Goal: Task Accomplishment & Management: Complete application form

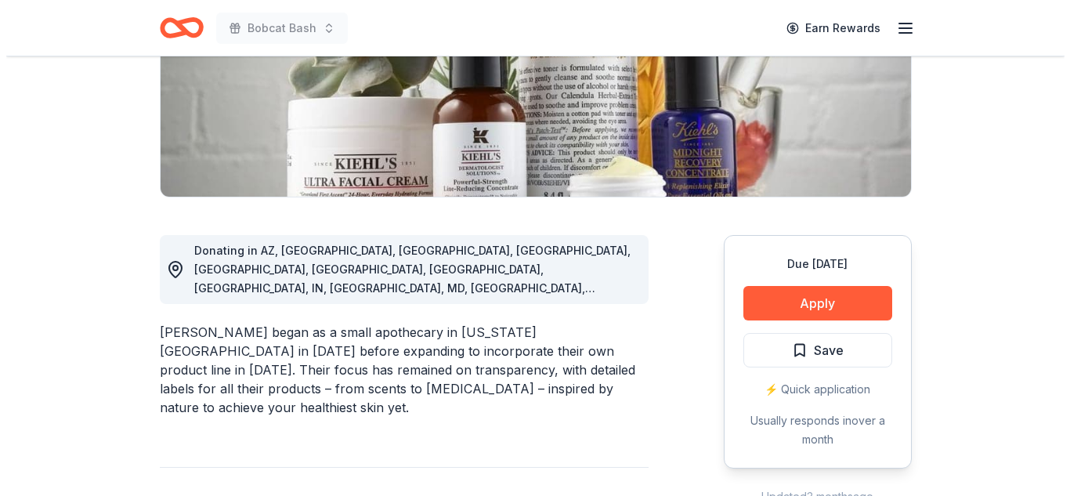
scroll to position [282, 0]
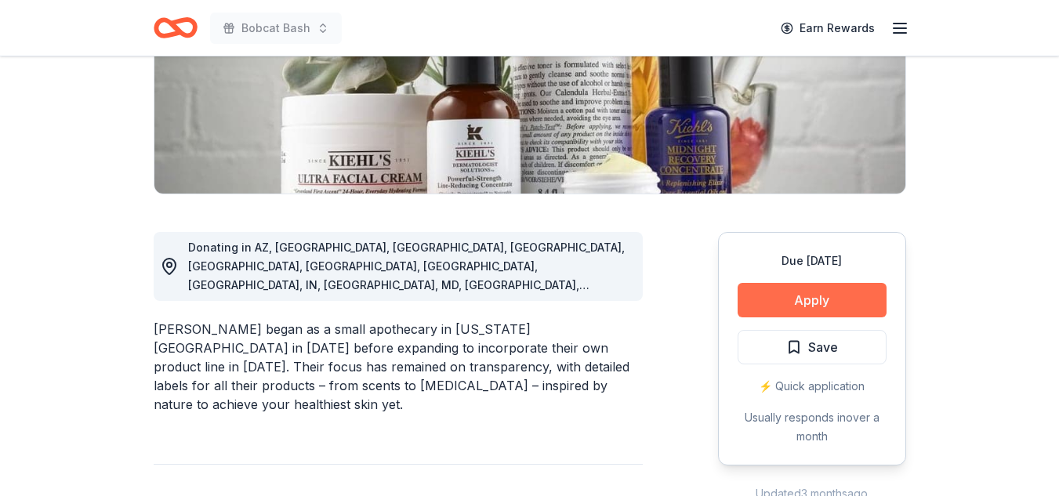
click at [839, 297] on button "Apply" at bounding box center [811, 300] width 149 height 34
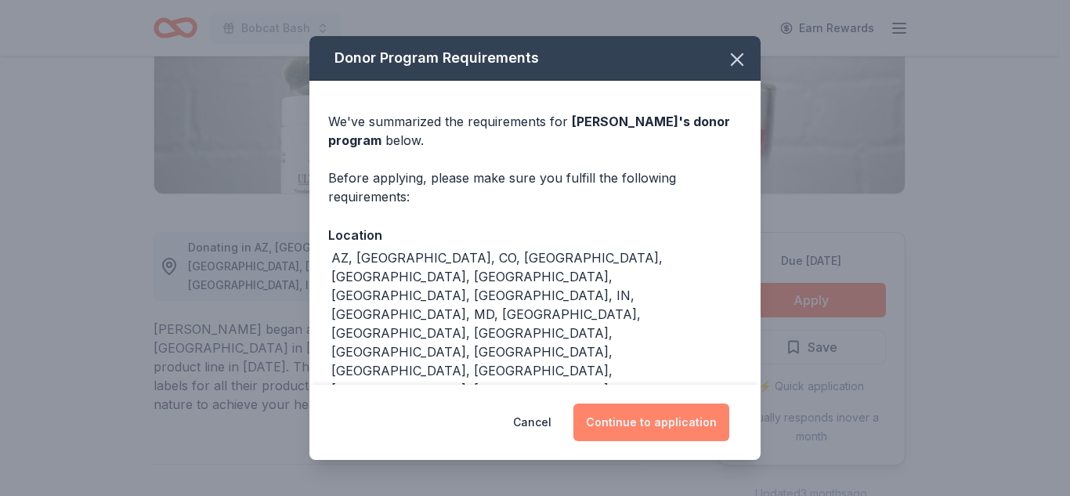
click at [625, 427] on button "Continue to application" at bounding box center [652, 423] width 156 height 38
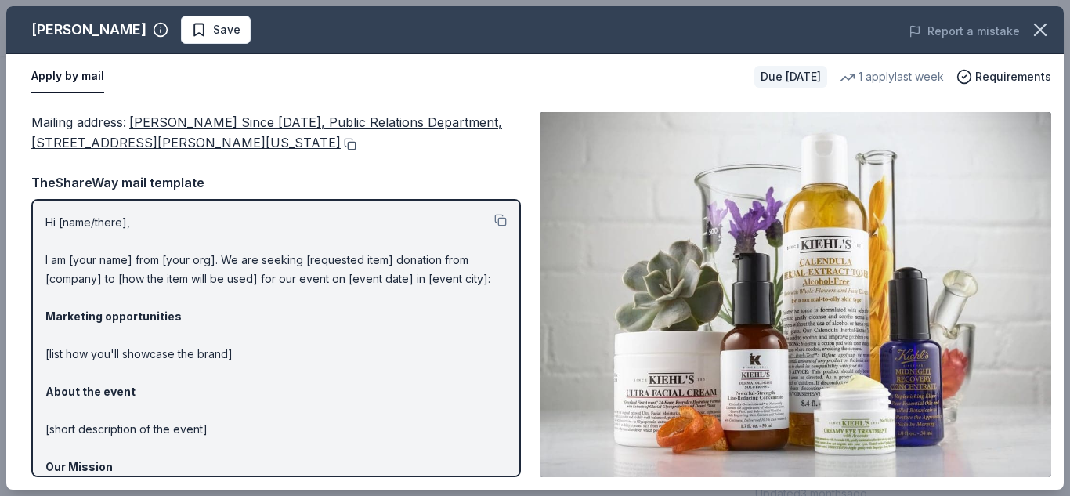
click at [341, 142] on button at bounding box center [349, 144] width 16 height 13
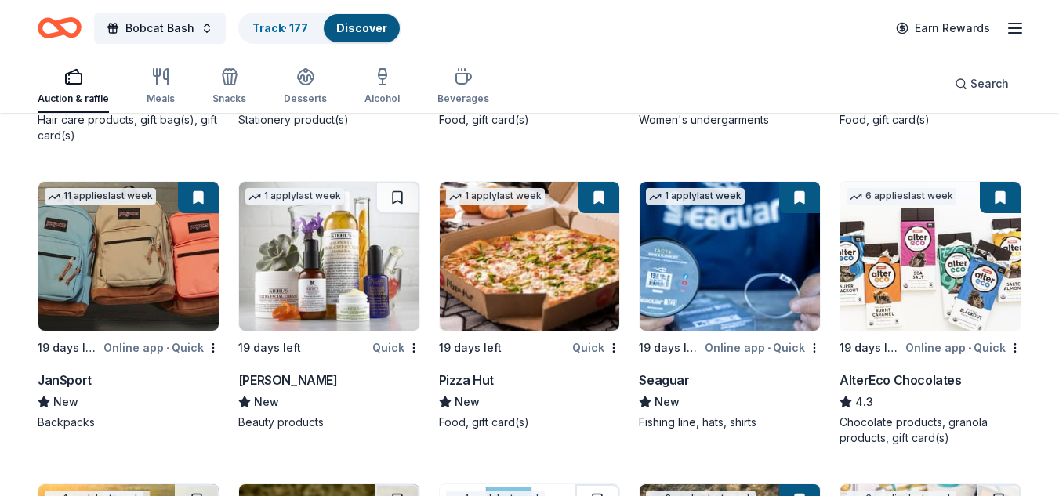
scroll to position [10919, 0]
click at [504, 266] on img at bounding box center [530, 256] width 180 height 149
click at [678, 267] on img at bounding box center [729, 256] width 180 height 149
click at [902, 306] on img at bounding box center [930, 256] width 180 height 149
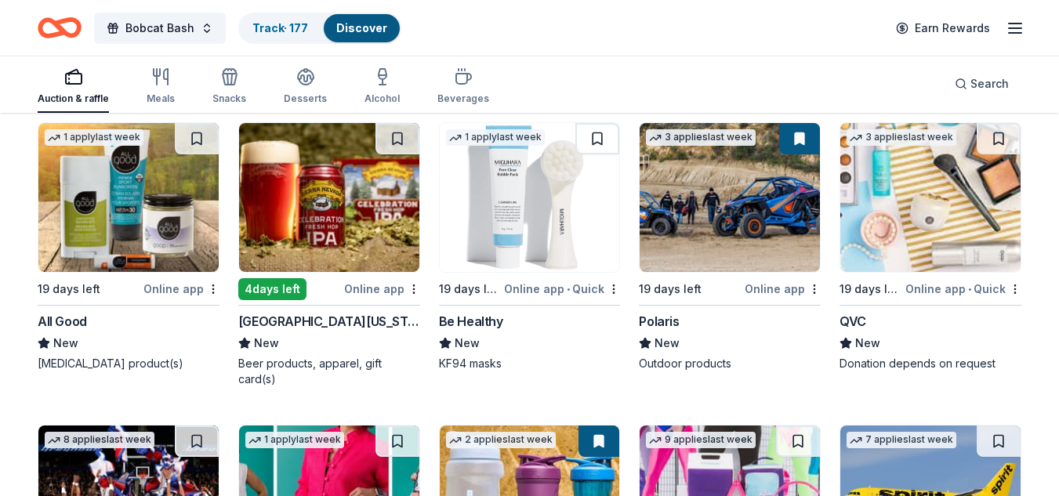
scroll to position [11303, 0]
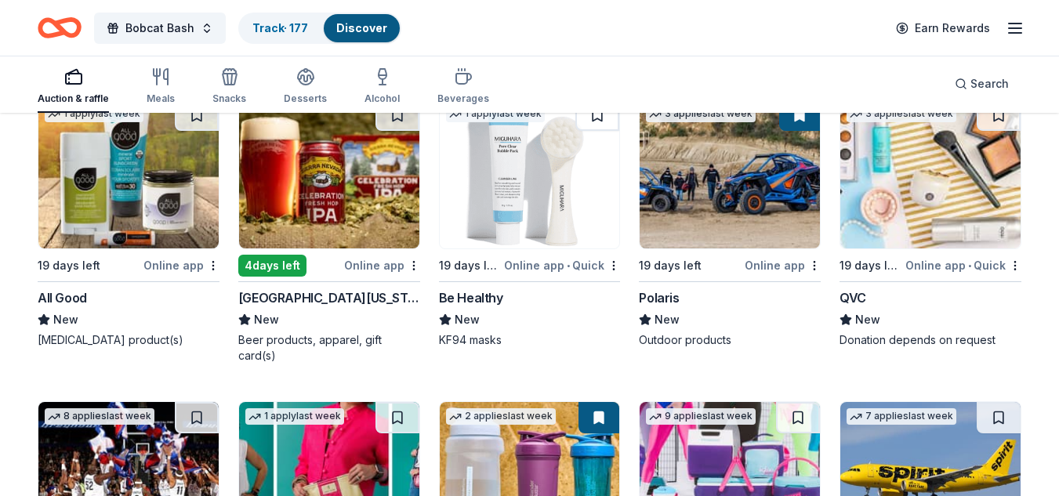
click at [112, 186] on img at bounding box center [128, 174] width 180 height 149
click at [351, 198] on img at bounding box center [329, 174] width 180 height 149
click at [528, 208] on img at bounding box center [530, 174] width 180 height 149
click at [714, 226] on img at bounding box center [729, 174] width 180 height 149
click at [938, 182] on img at bounding box center [930, 174] width 180 height 149
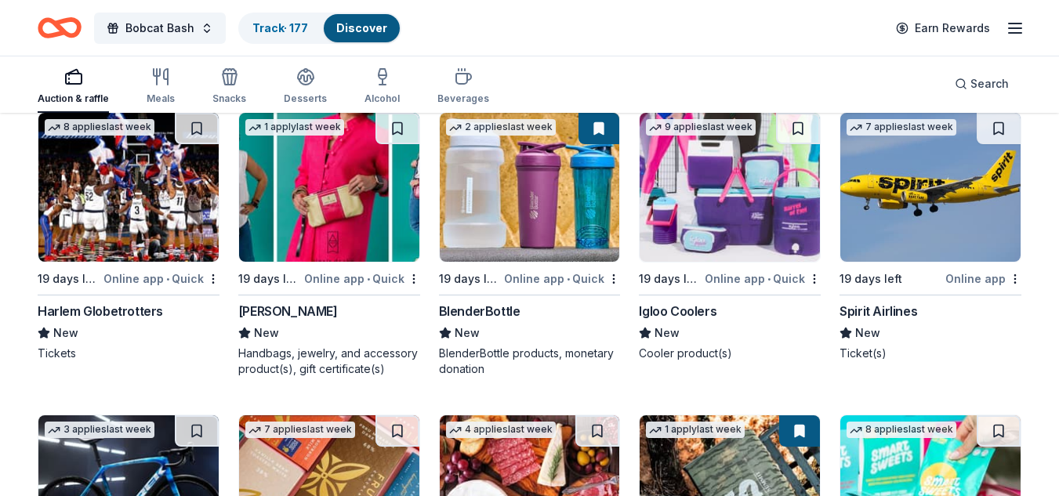
scroll to position [11568, 0]
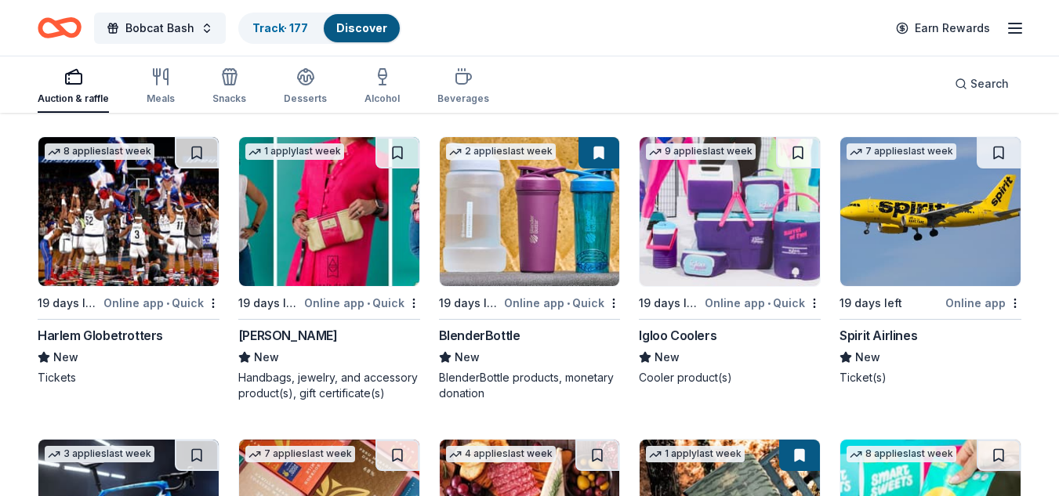
click at [99, 223] on img at bounding box center [128, 211] width 180 height 149
click at [292, 203] on img at bounding box center [329, 211] width 180 height 149
click at [505, 180] on img at bounding box center [530, 211] width 180 height 149
click at [759, 219] on img at bounding box center [729, 211] width 180 height 149
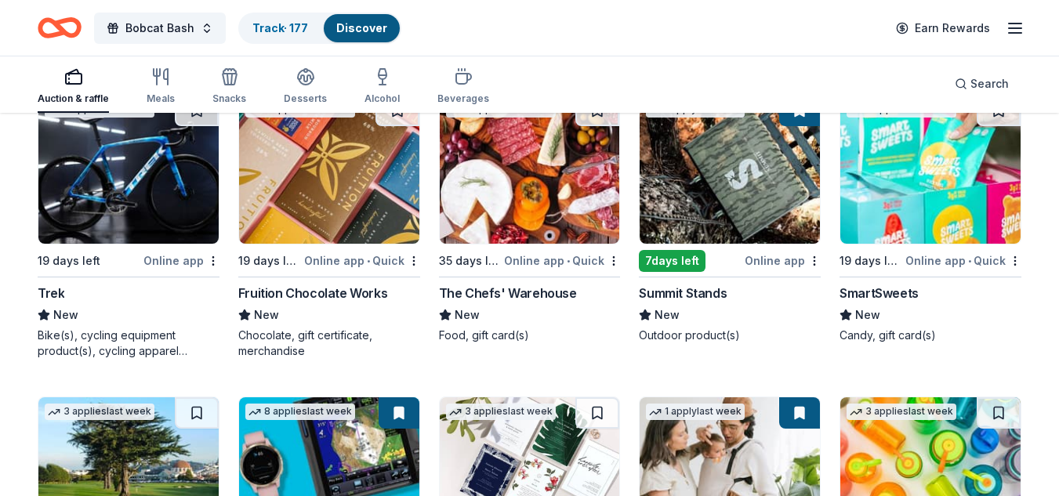
scroll to position [11882, 0]
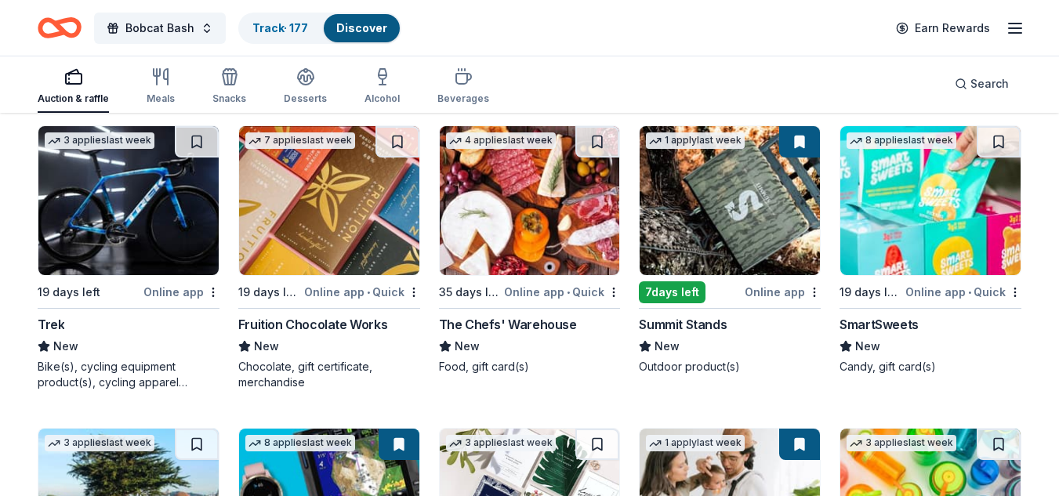
click at [158, 205] on img at bounding box center [128, 200] width 180 height 149
click at [328, 171] on img at bounding box center [329, 200] width 180 height 149
click at [557, 219] on img at bounding box center [530, 200] width 180 height 149
click at [697, 219] on img at bounding box center [729, 200] width 180 height 149
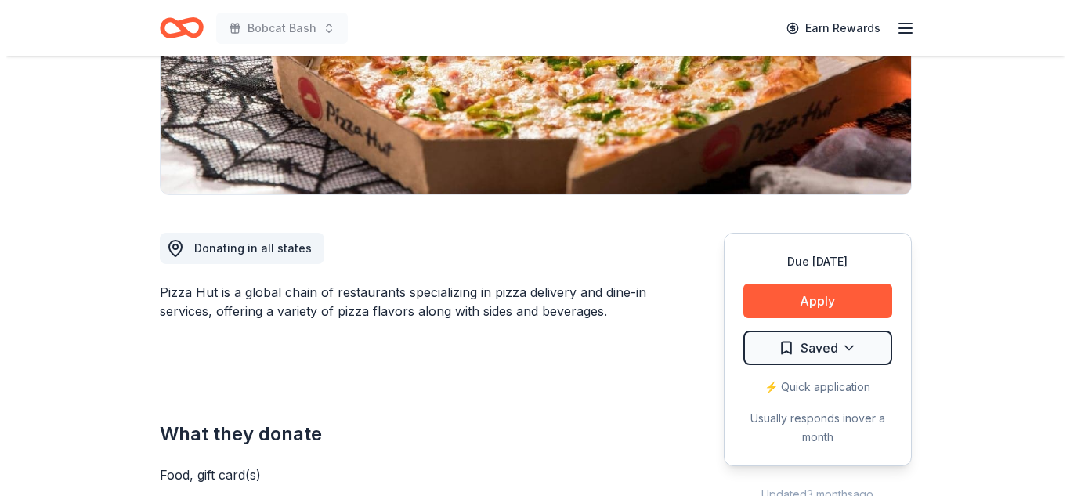
scroll to position [296, 0]
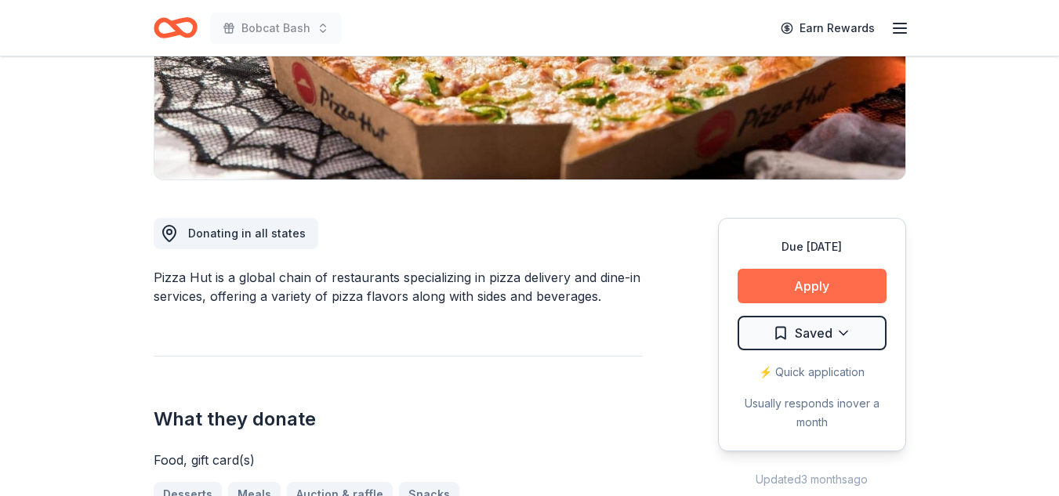
click at [838, 289] on button "Apply" at bounding box center [811, 286] width 149 height 34
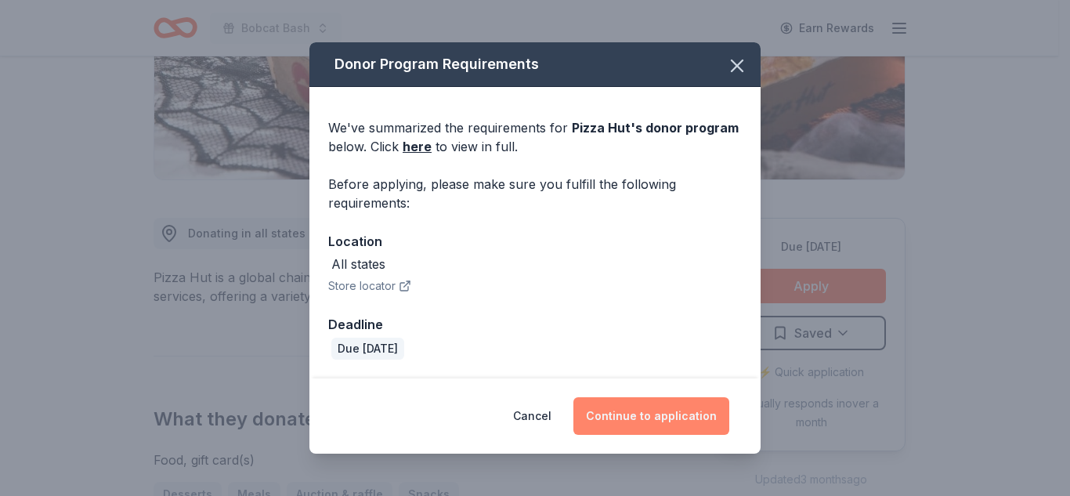
click at [663, 417] on button "Continue to application" at bounding box center [652, 416] width 156 height 38
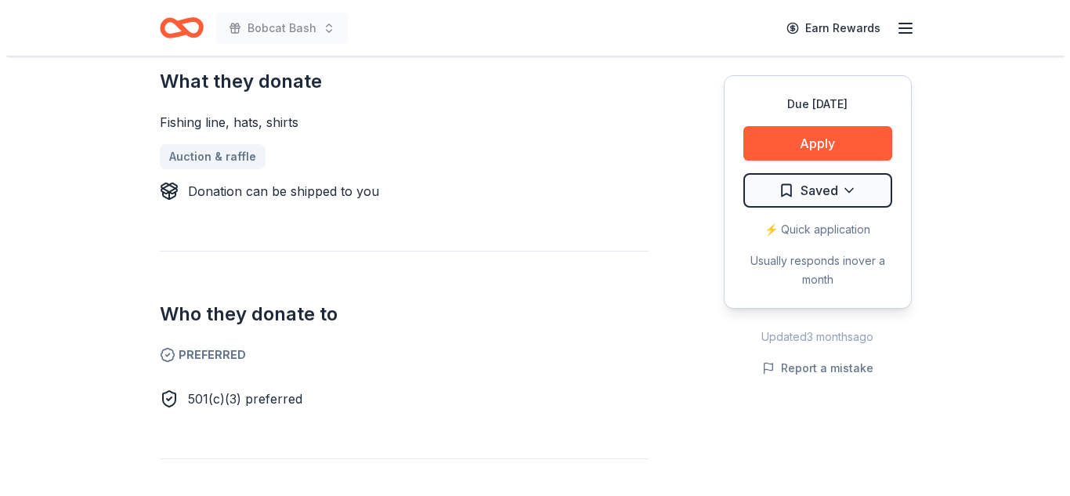
scroll to position [692, 0]
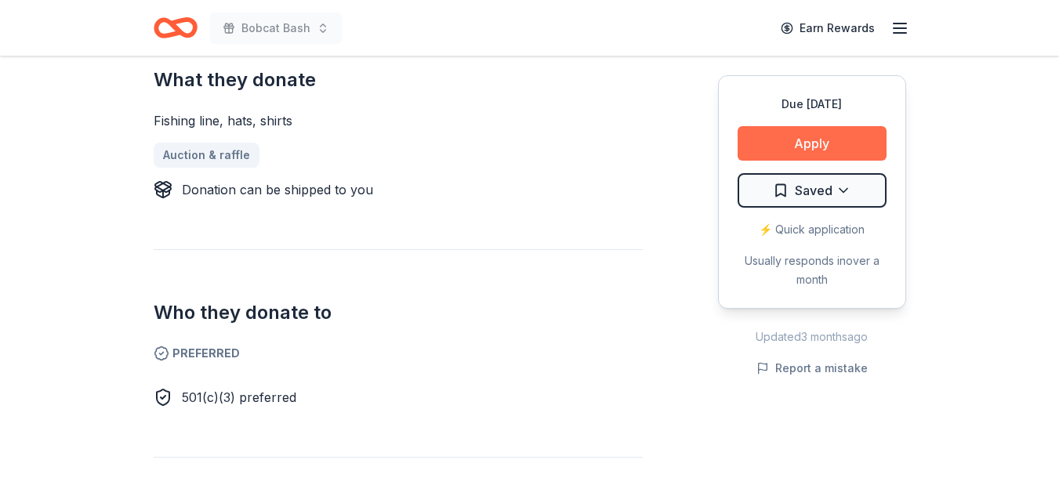
click at [846, 142] on button "Apply" at bounding box center [811, 143] width 149 height 34
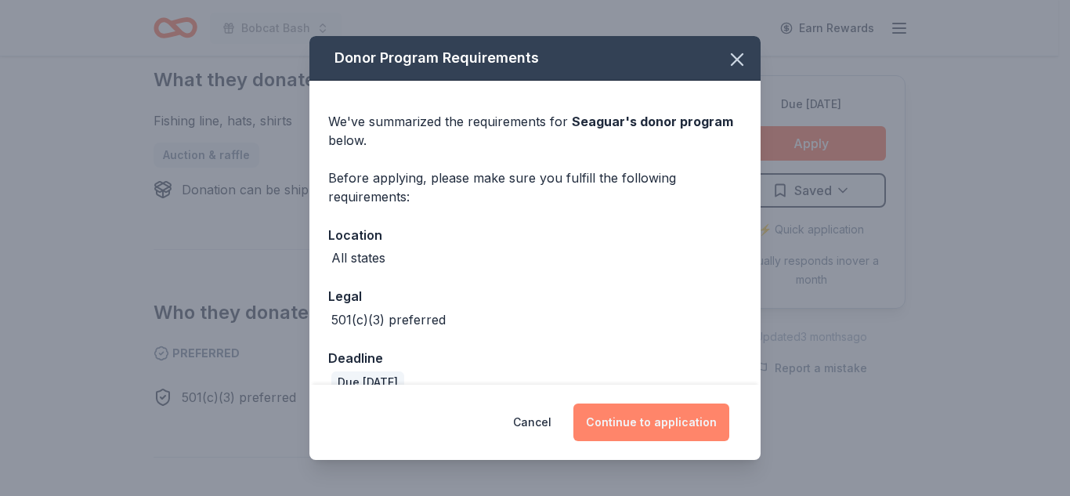
click at [628, 419] on button "Continue to application" at bounding box center [652, 423] width 156 height 38
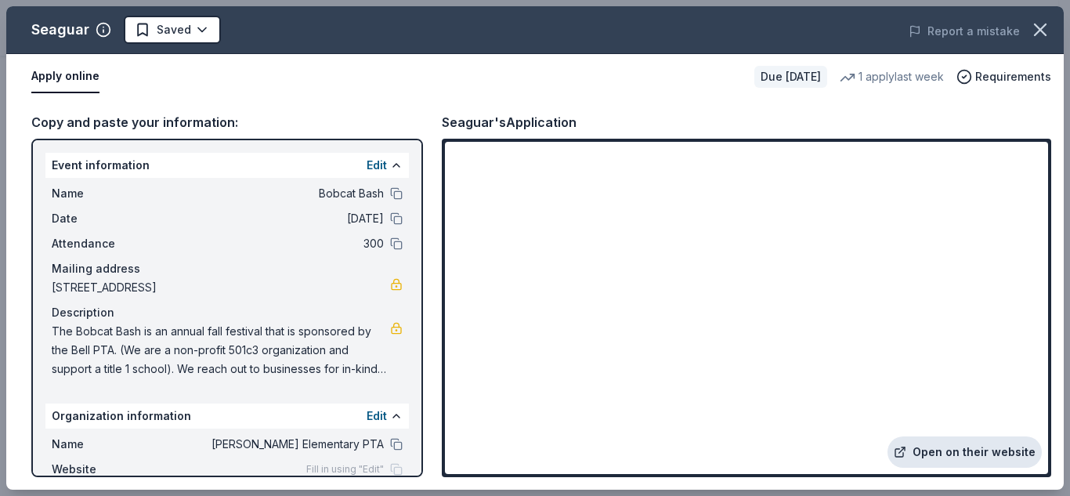
click at [937, 448] on link "Open on their website" at bounding box center [965, 451] width 154 height 31
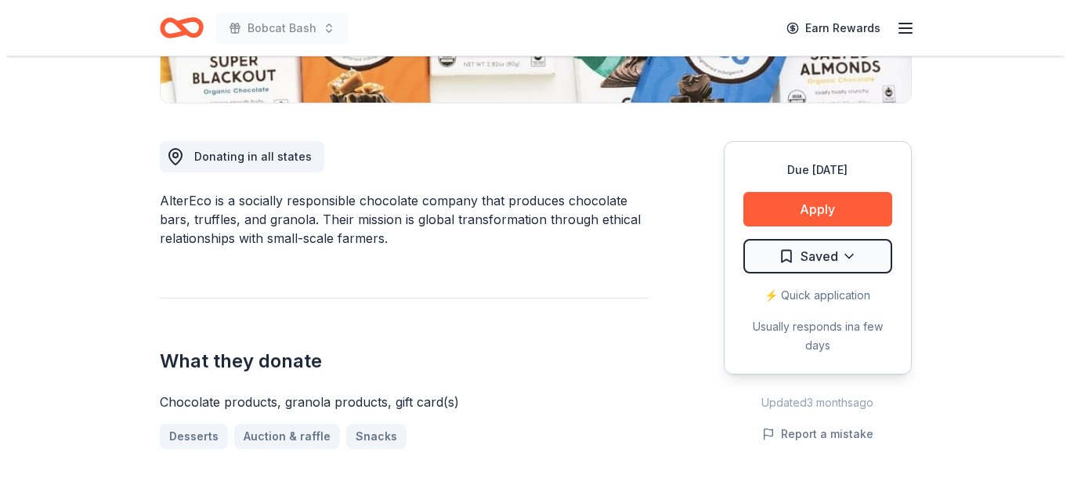
scroll to position [404, 0]
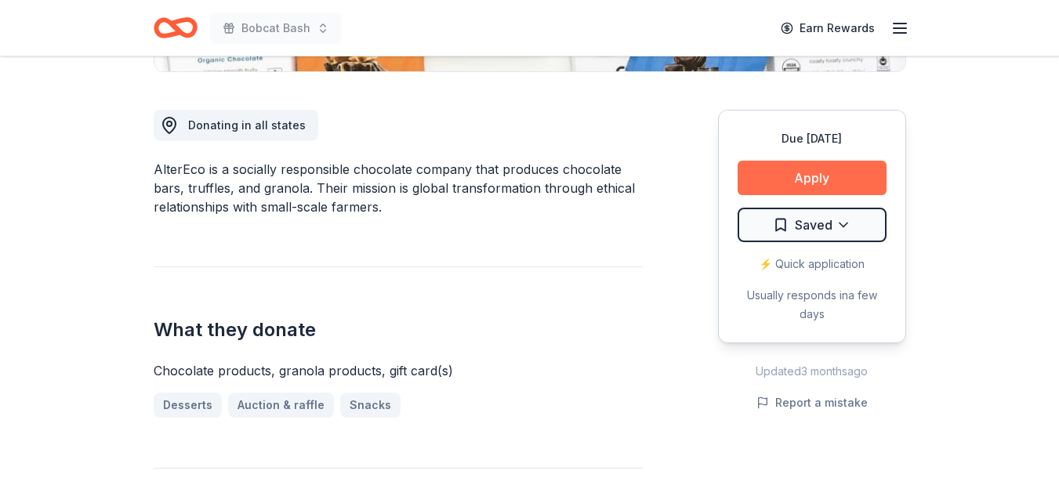
click at [848, 179] on button "Apply" at bounding box center [811, 178] width 149 height 34
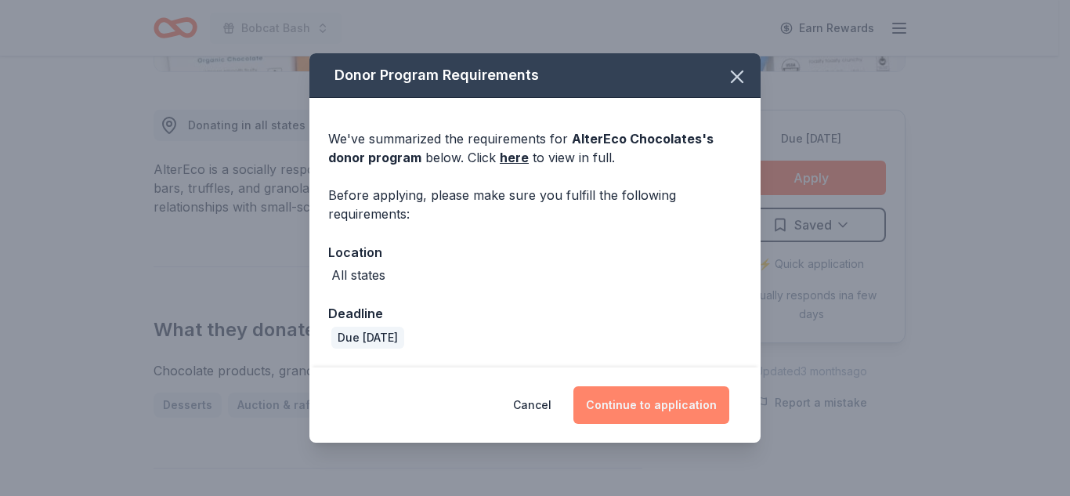
click at [640, 403] on button "Continue to application" at bounding box center [652, 405] width 156 height 38
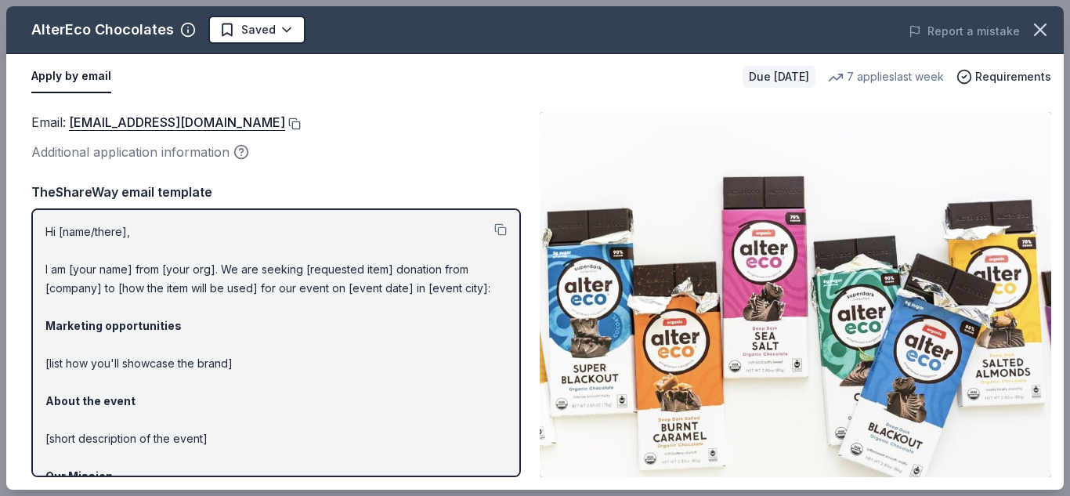
click at [285, 127] on button at bounding box center [293, 124] width 16 height 13
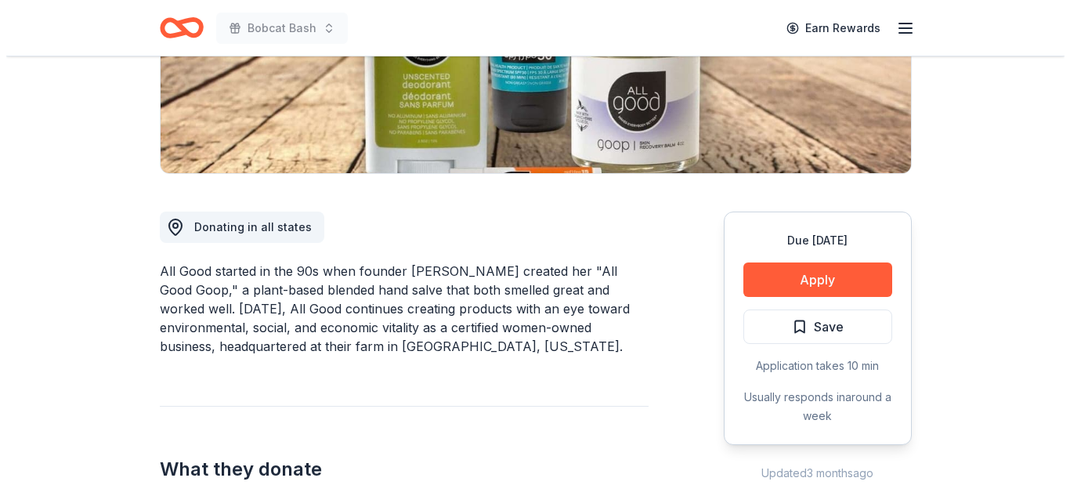
scroll to position [314, 0]
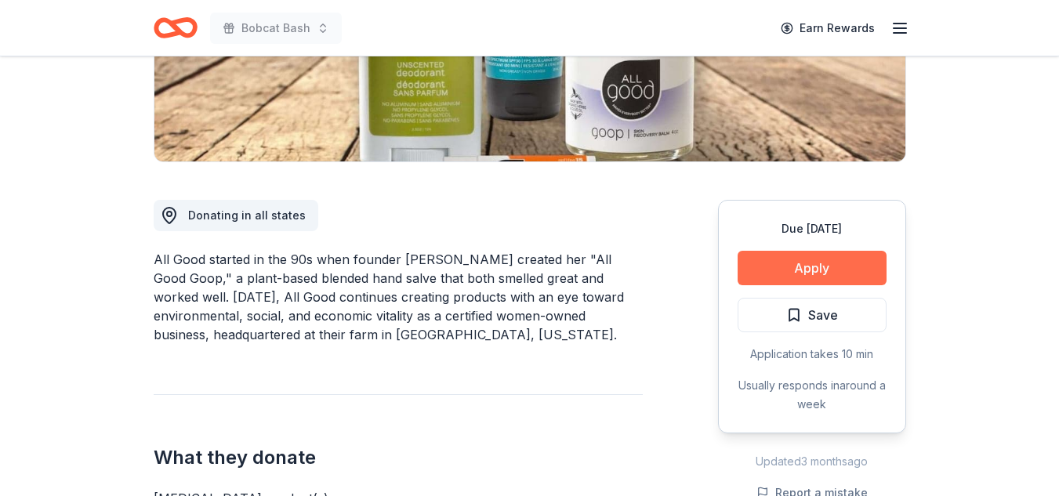
click at [784, 275] on button "Apply" at bounding box center [811, 268] width 149 height 34
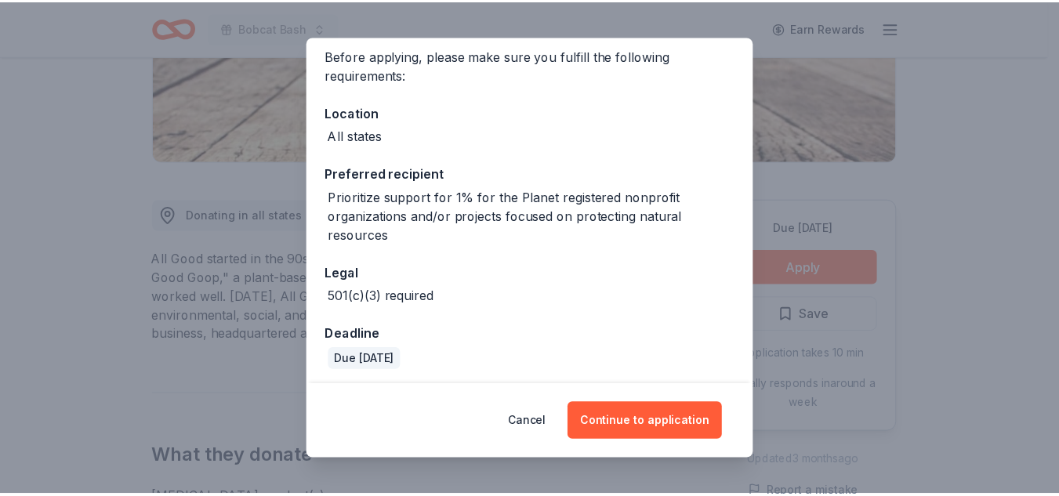
scroll to position [127, 0]
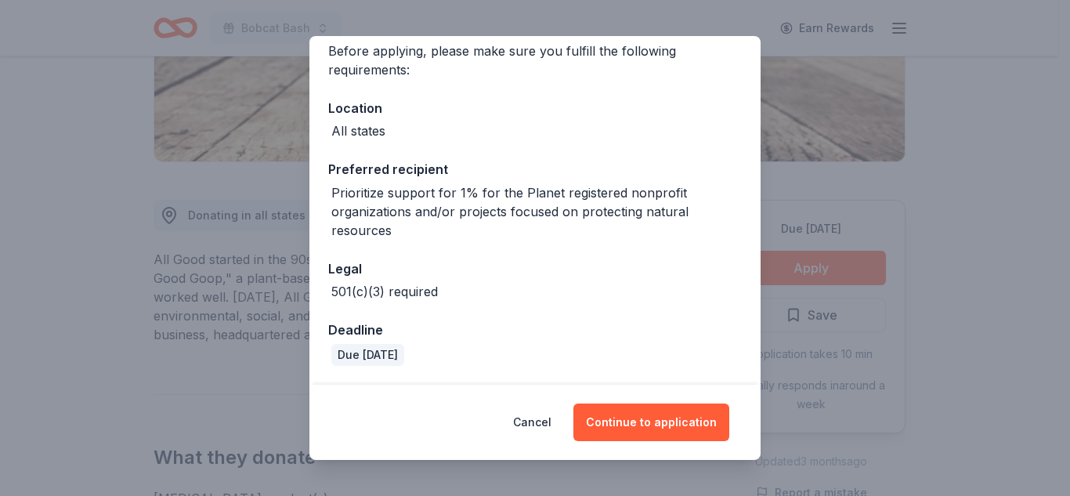
click at [55, 30] on div "Donor Program Requirements We've summarized the requirements for All Good 's do…" at bounding box center [535, 248] width 1070 height 496
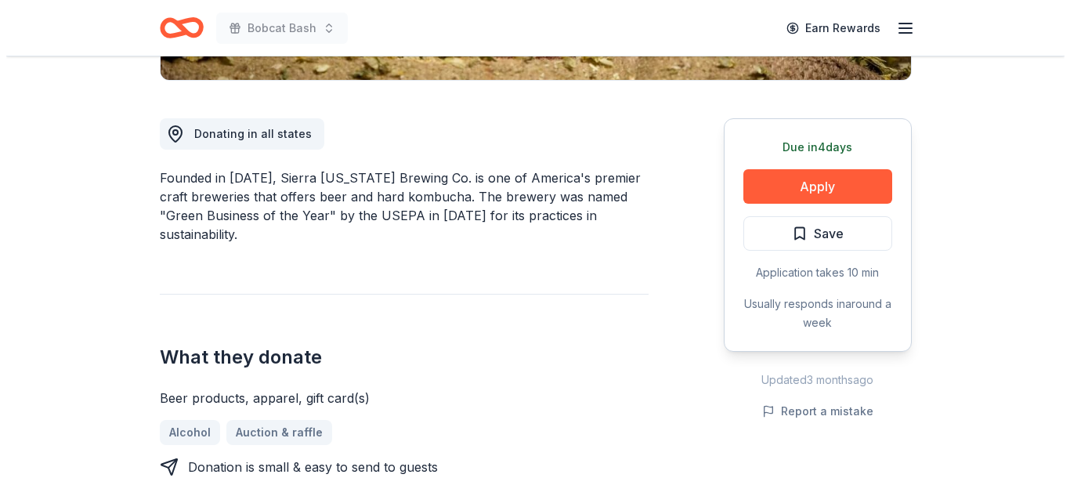
scroll to position [404, 0]
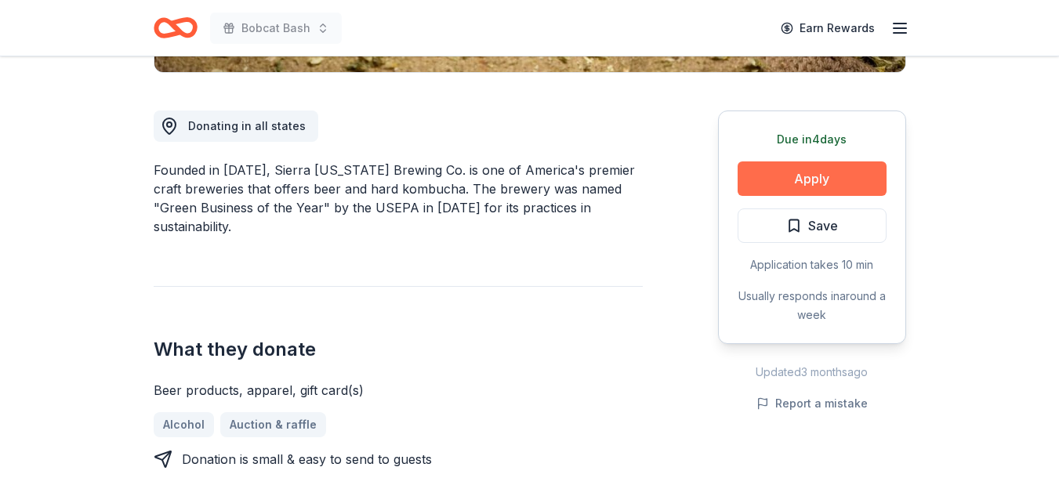
click at [783, 183] on button "Apply" at bounding box center [811, 178] width 149 height 34
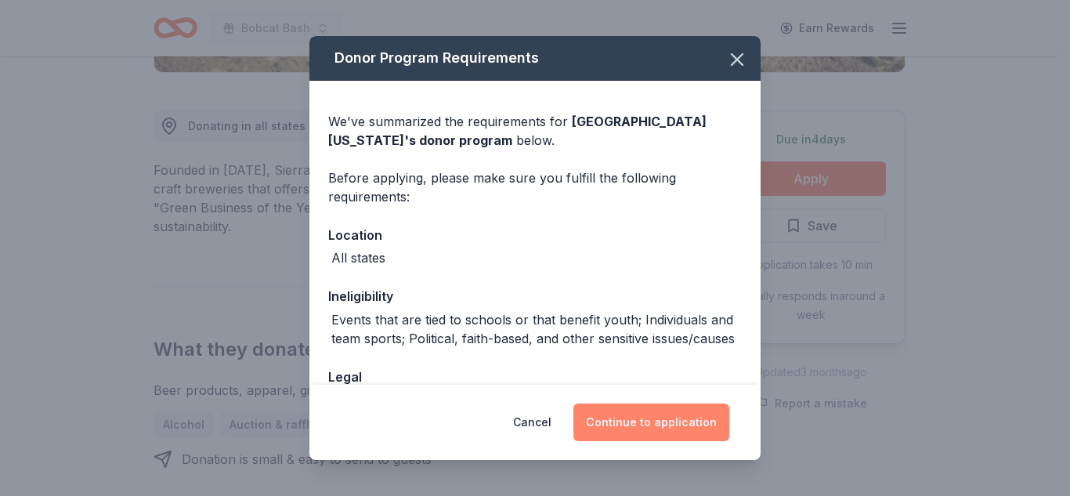
click at [641, 418] on button "Continue to application" at bounding box center [652, 423] width 156 height 38
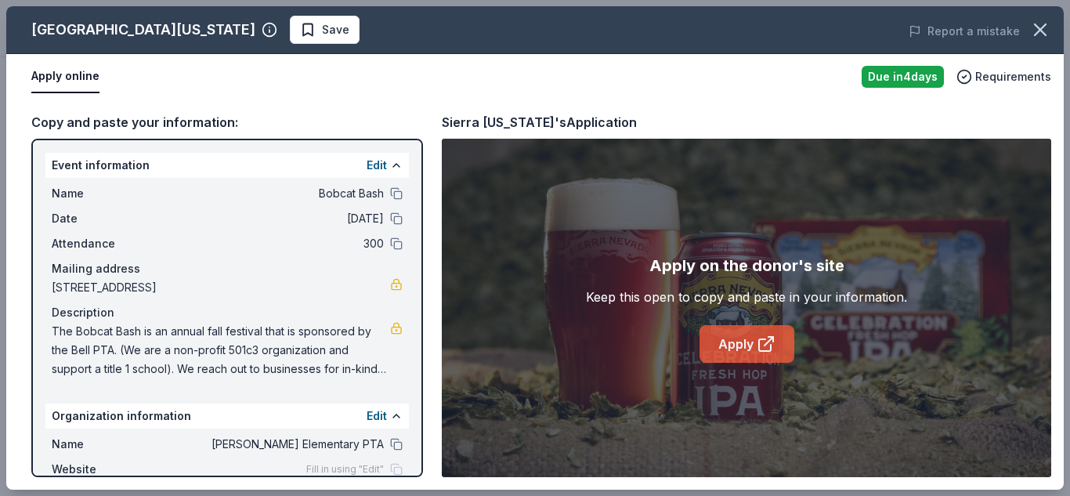
click at [736, 350] on link "Apply" at bounding box center [747, 344] width 95 height 38
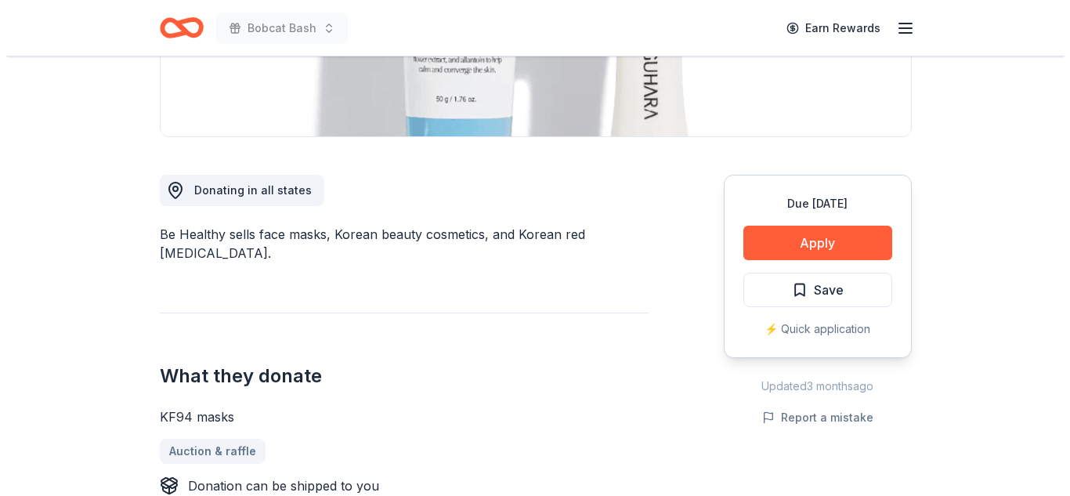
scroll to position [342, 0]
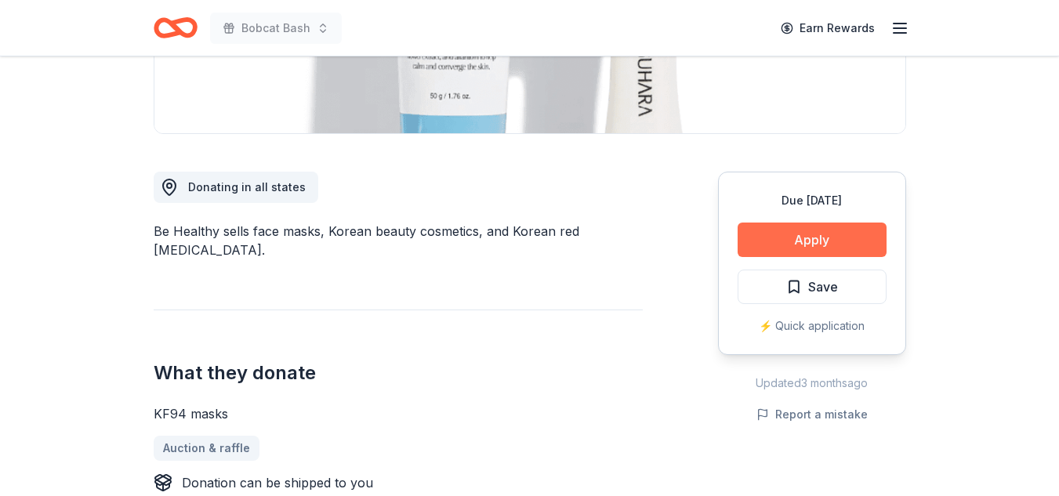
click at [835, 241] on button "Apply" at bounding box center [811, 240] width 149 height 34
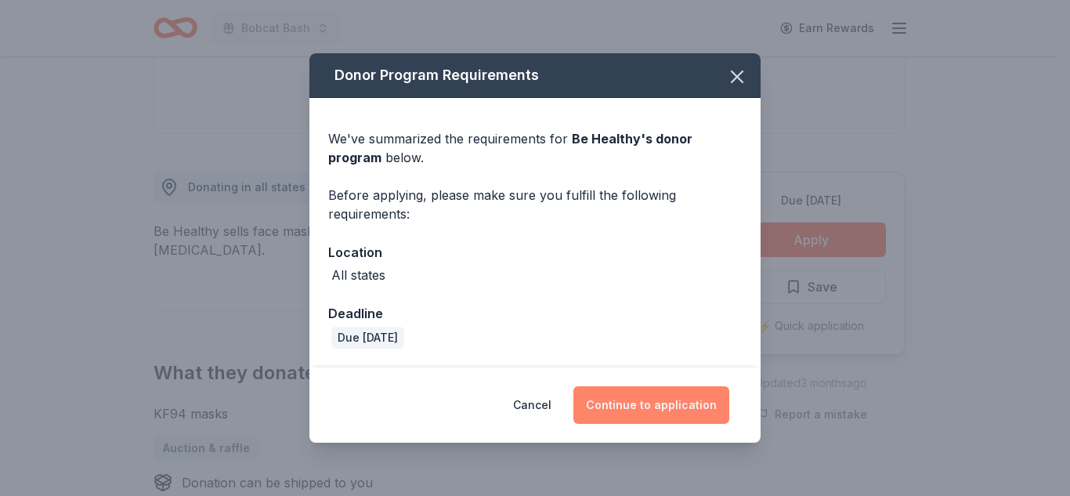
click at [643, 400] on button "Continue to application" at bounding box center [652, 405] width 156 height 38
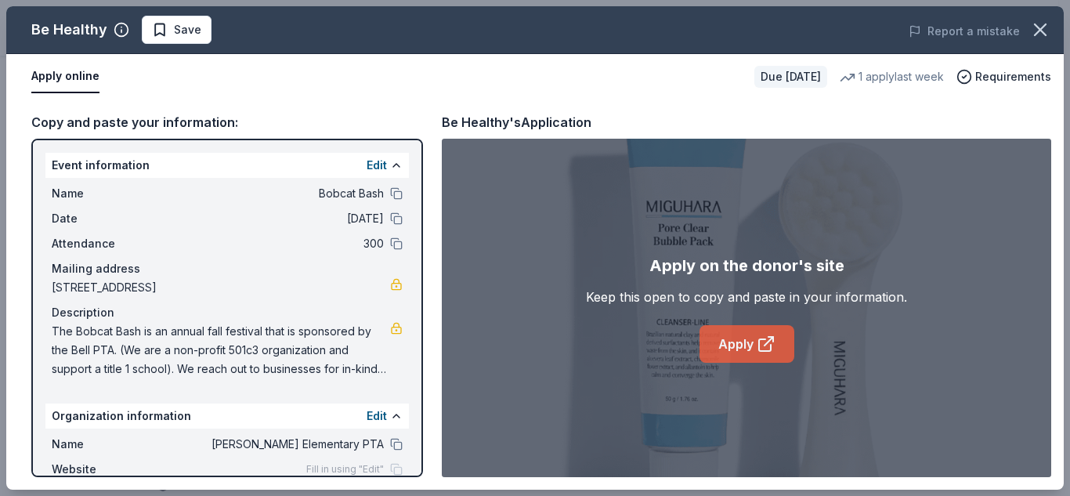
click at [754, 337] on link "Apply" at bounding box center [747, 344] width 95 height 38
click at [741, 337] on link "Apply" at bounding box center [747, 344] width 95 height 38
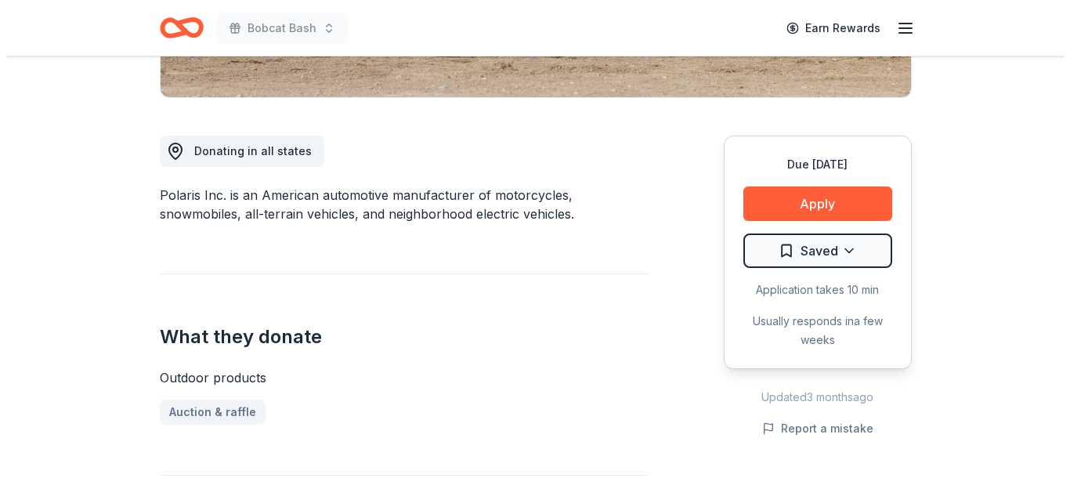
scroll to position [387, 0]
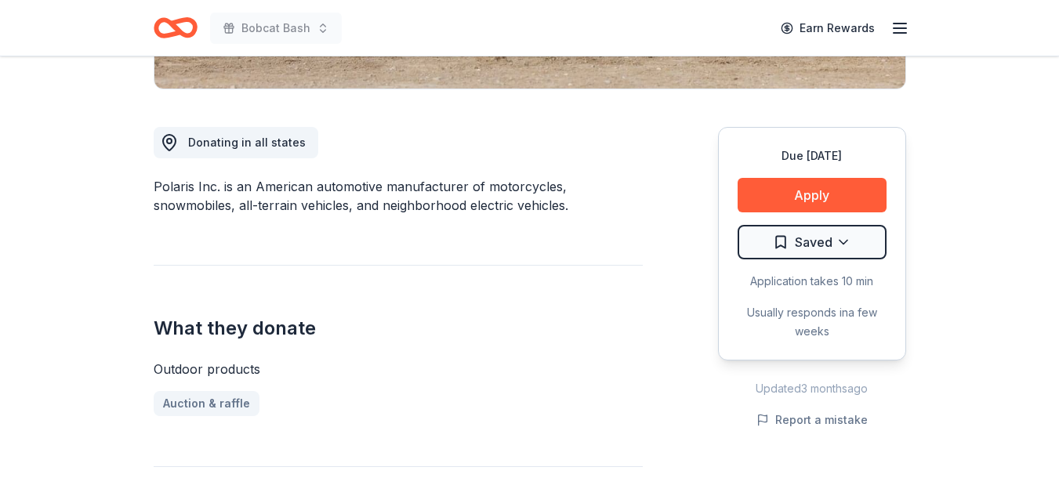
click at [840, 204] on button "Apply" at bounding box center [811, 195] width 149 height 34
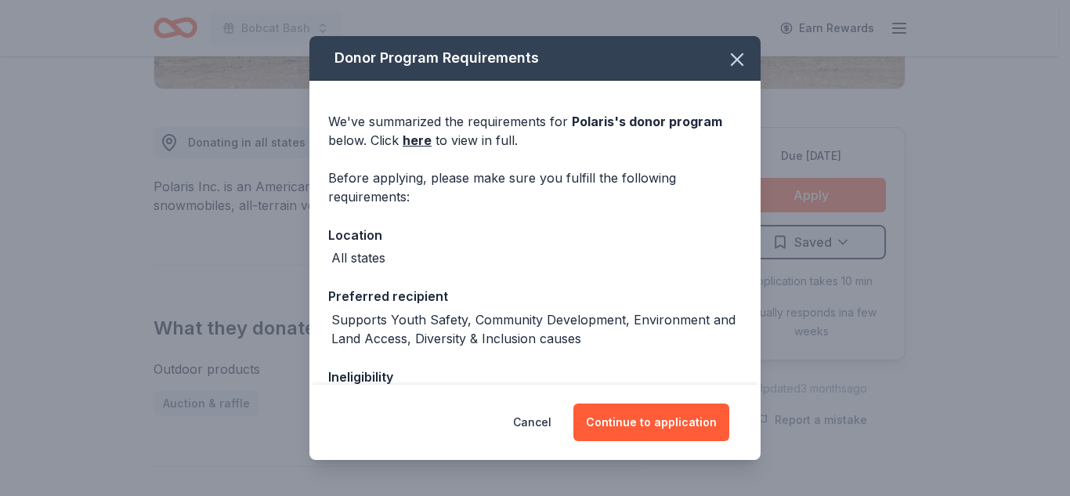
click at [840, 204] on div "Donor Program Requirements We've summarized the requirements for Polaris 's don…" at bounding box center [535, 248] width 1070 height 496
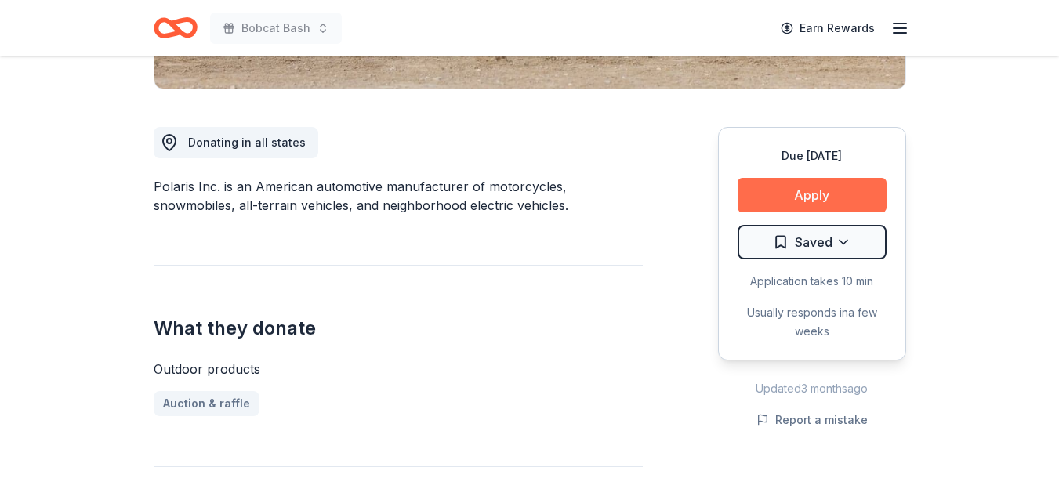
click at [790, 190] on button "Apply" at bounding box center [811, 195] width 149 height 34
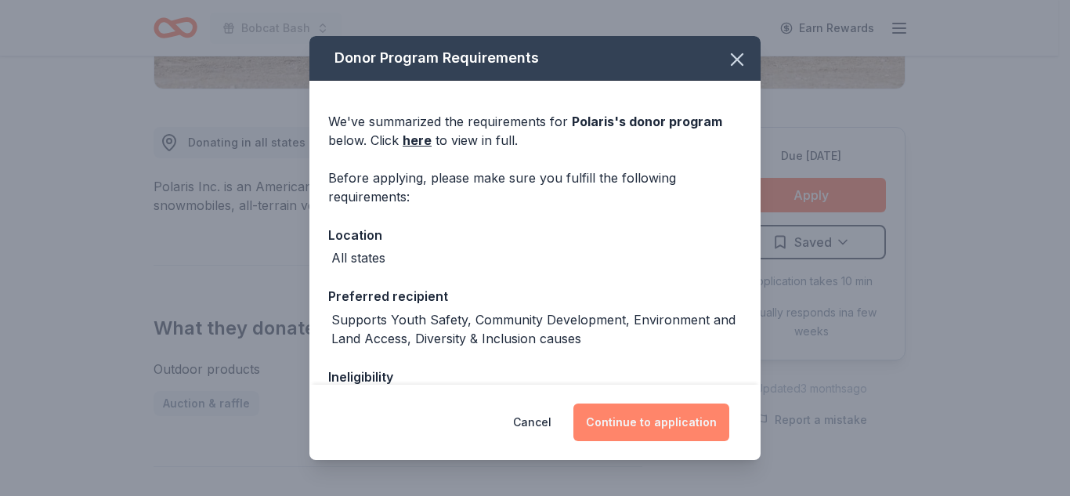
click at [655, 426] on button "Continue to application" at bounding box center [652, 423] width 156 height 38
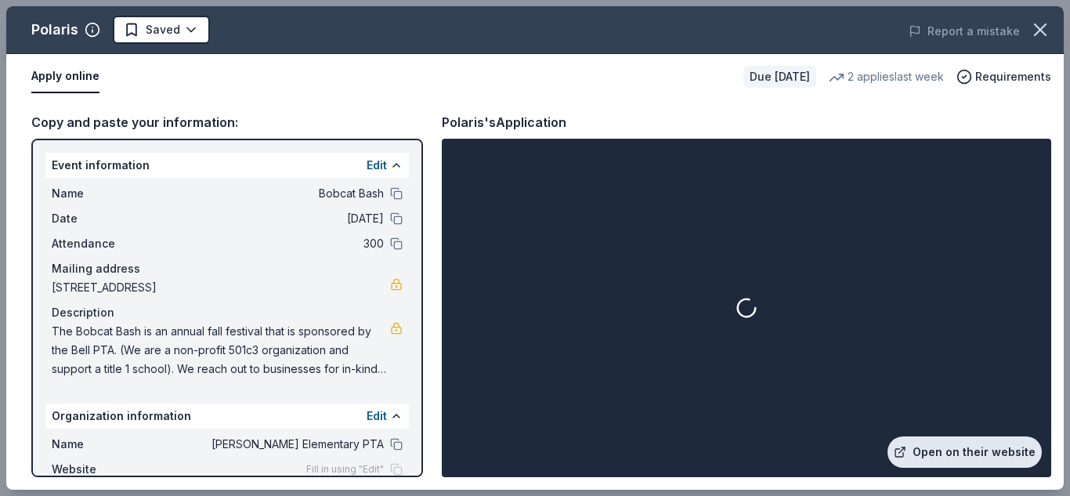
click at [954, 455] on link "Open on their website" at bounding box center [965, 451] width 154 height 31
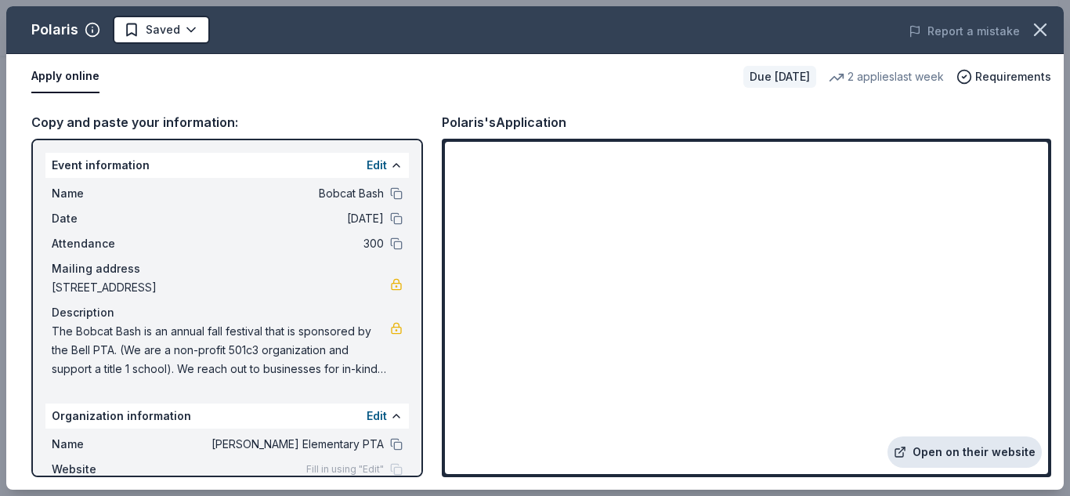
click at [940, 444] on link "Open on their website" at bounding box center [965, 451] width 154 height 31
click at [55, 80] on button "Apply online" at bounding box center [65, 76] width 68 height 33
click at [985, 461] on link "Open on their website" at bounding box center [965, 451] width 154 height 31
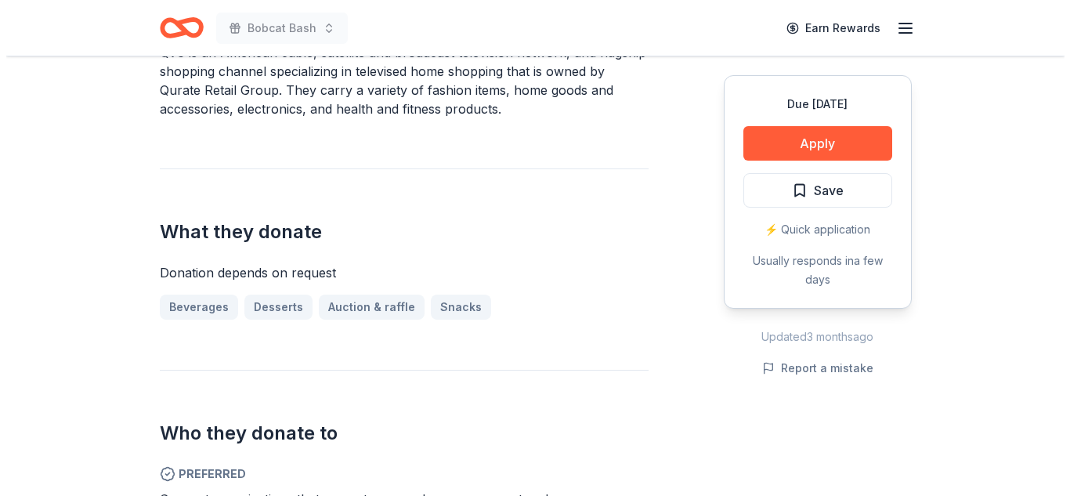
scroll to position [534, 0]
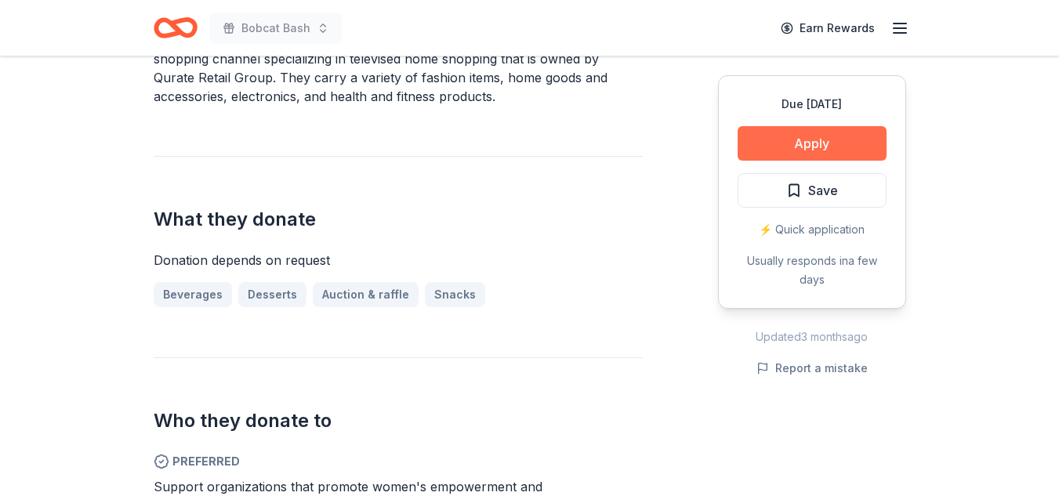
click at [834, 133] on button "Apply" at bounding box center [811, 143] width 149 height 34
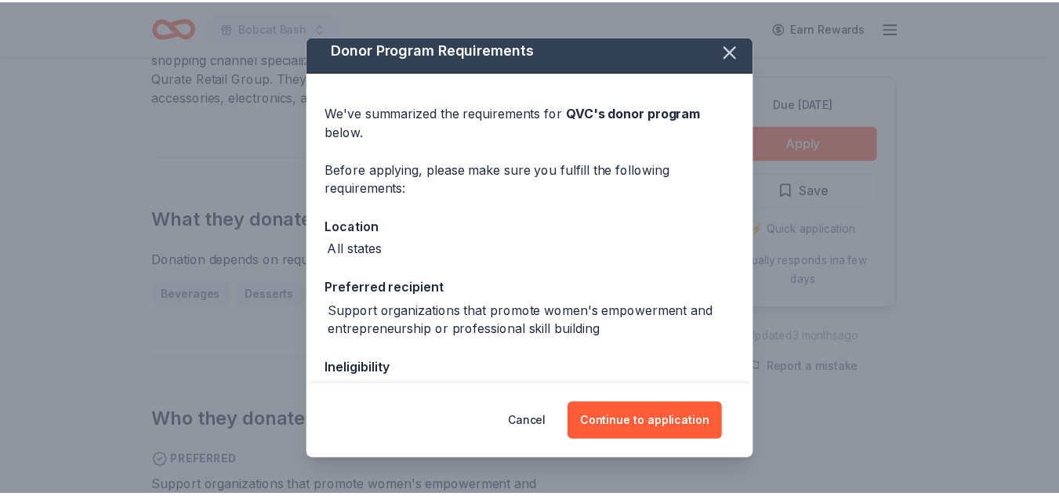
scroll to position [0, 0]
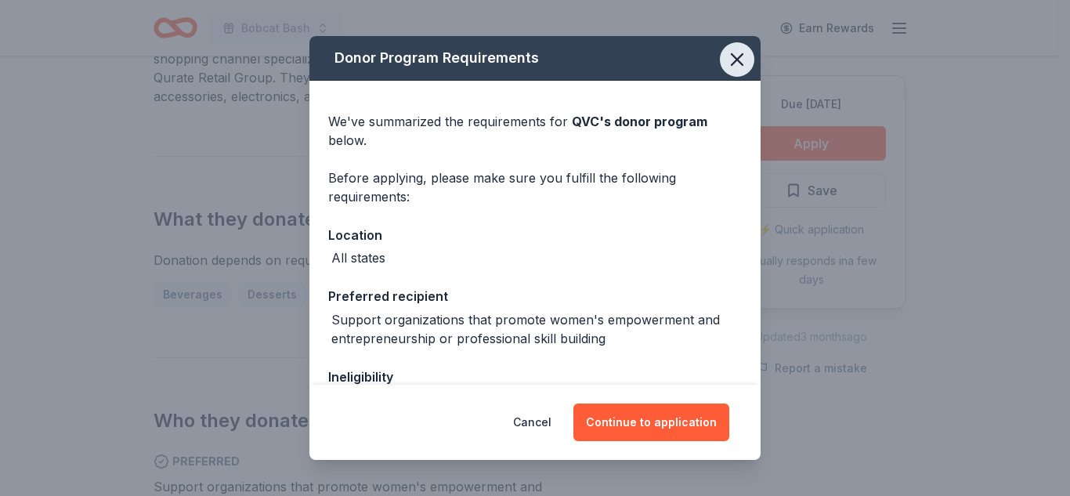
click at [732, 56] on icon "button" at bounding box center [737, 59] width 11 height 11
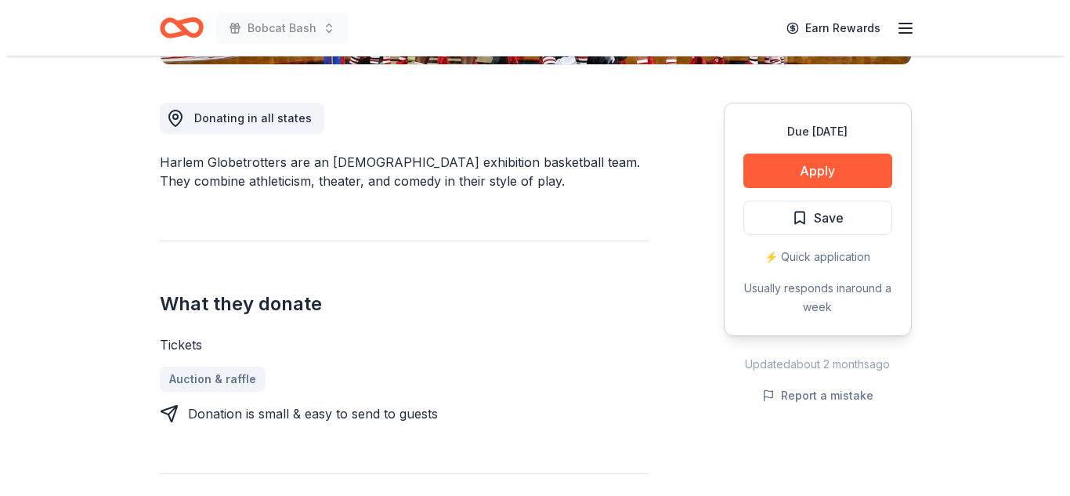
scroll to position [423, 0]
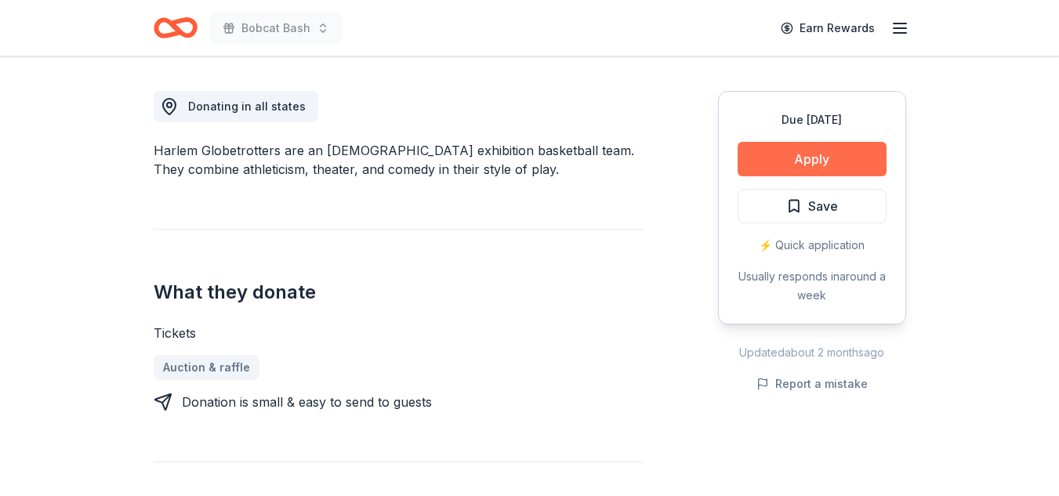
click at [813, 153] on button "Apply" at bounding box center [811, 159] width 149 height 34
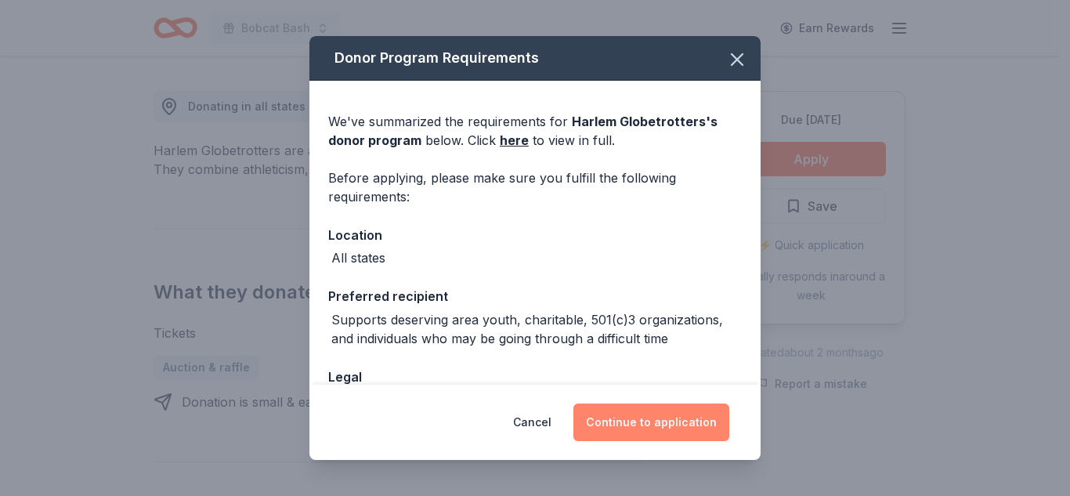
click at [641, 421] on button "Continue to application" at bounding box center [652, 423] width 156 height 38
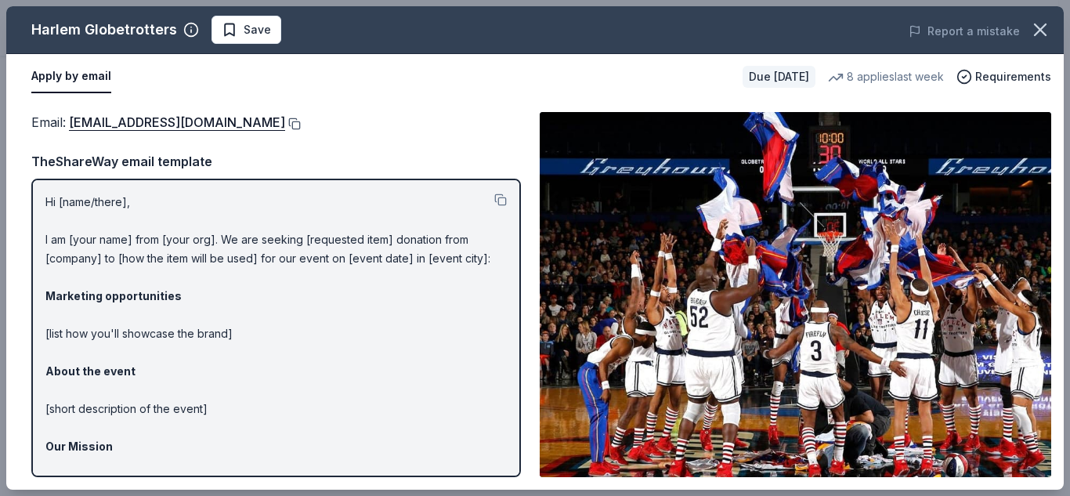
click at [285, 120] on button at bounding box center [293, 124] width 16 height 13
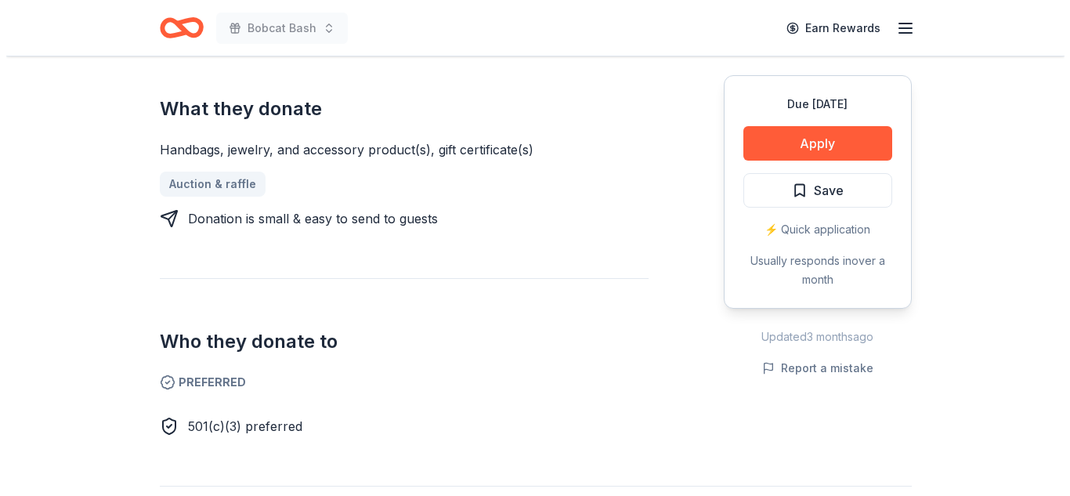
scroll to position [610, 0]
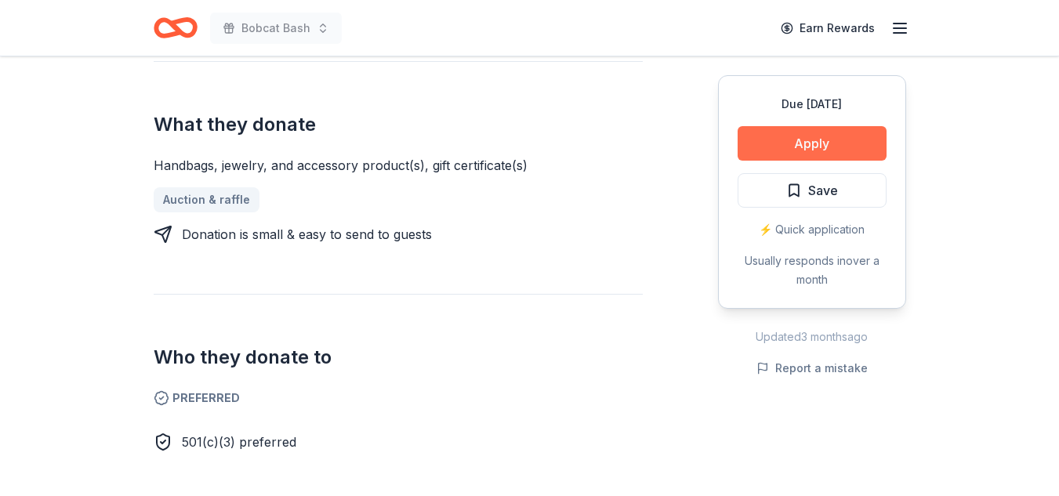
click at [842, 139] on button "Apply" at bounding box center [811, 143] width 149 height 34
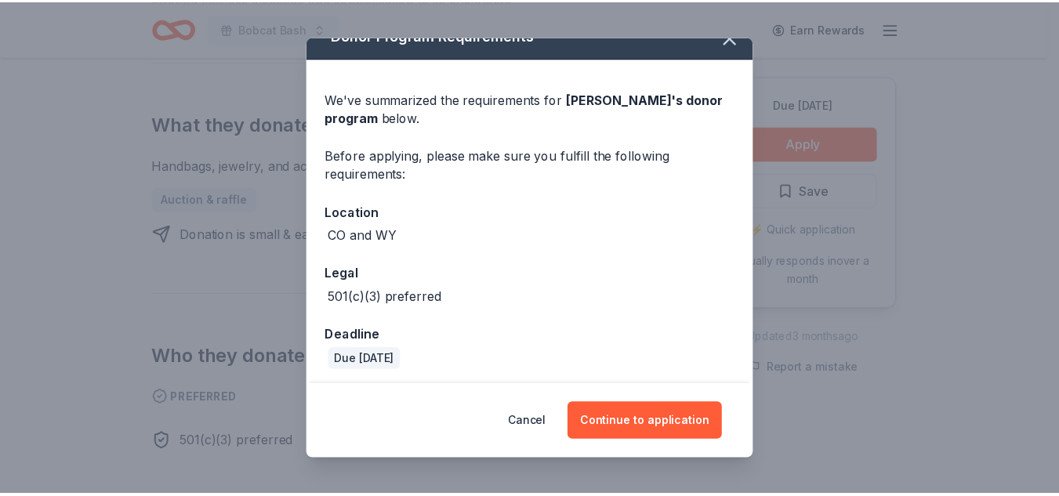
scroll to position [27, 0]
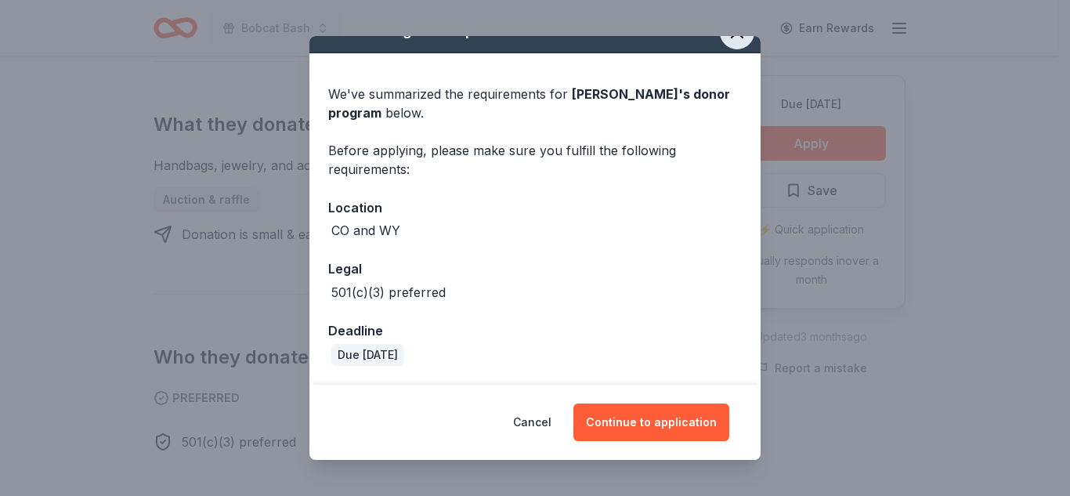
click at [732, 37] on icon "button" at bounding box center [737, 32] width 11 height 11
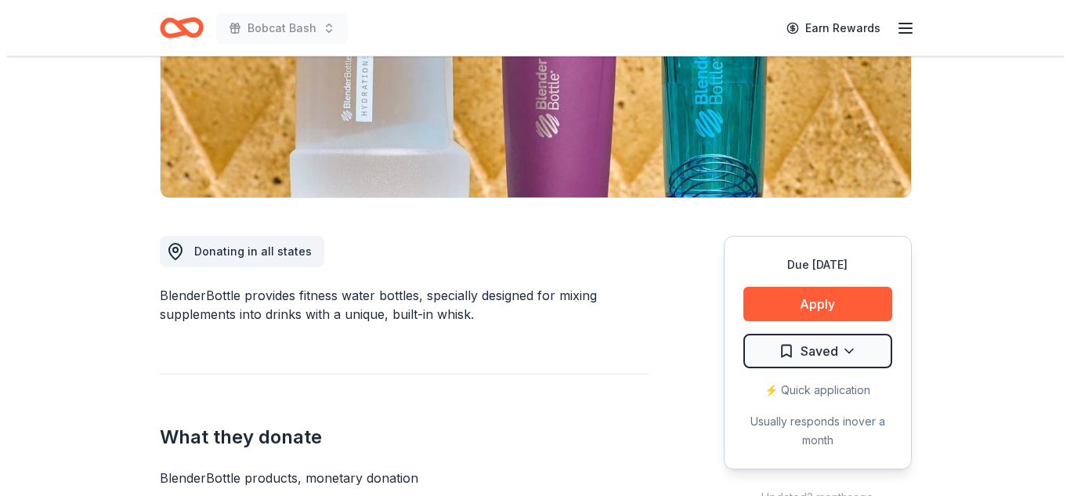
scroll to position [290, 0]
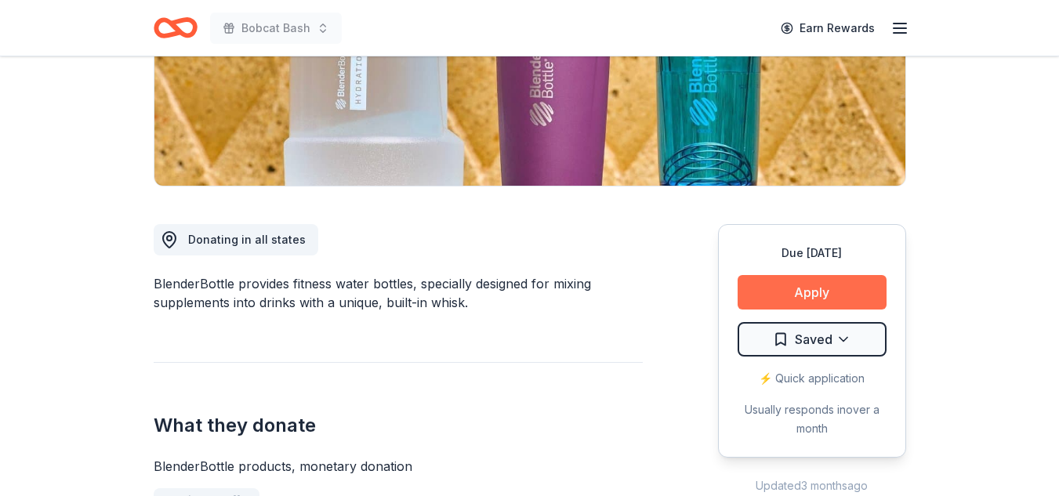
click at [781, 300] on button "Apply" at bounding box center [811, 292] width 149 height 34
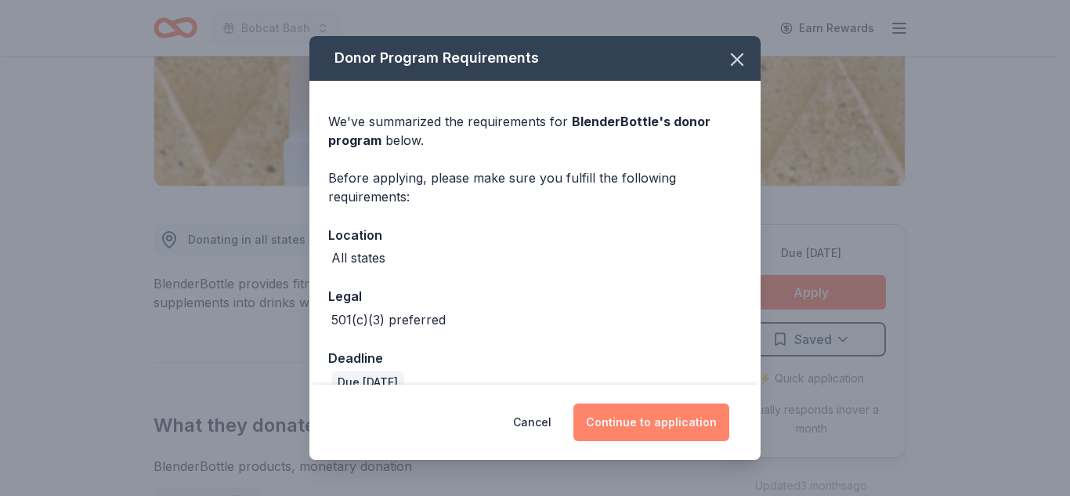
click at [653, 425] on button "Continue to application" at bounding box center [652, 423] width 156 height 38
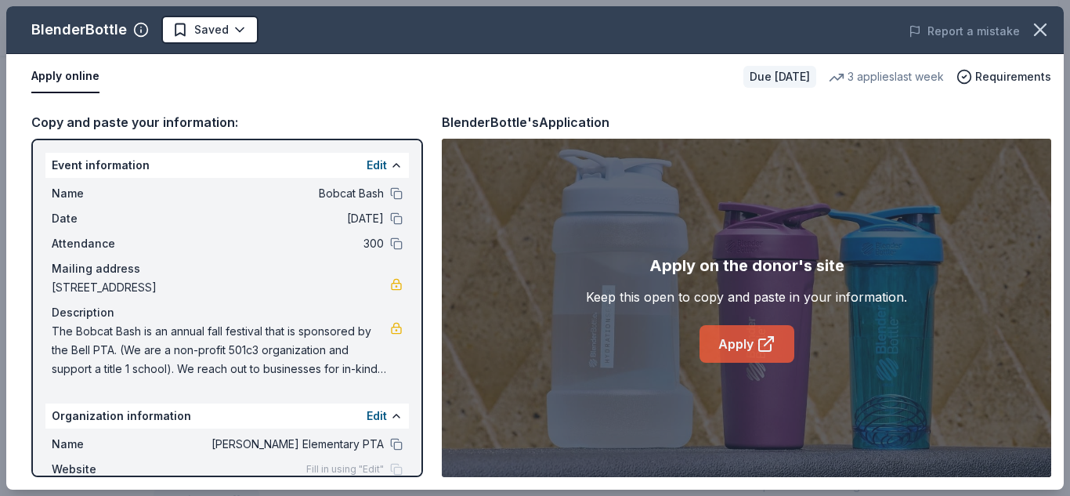
click at [748, 330] on link "Apply" at bounding box center [747, 344] width 95 height 38
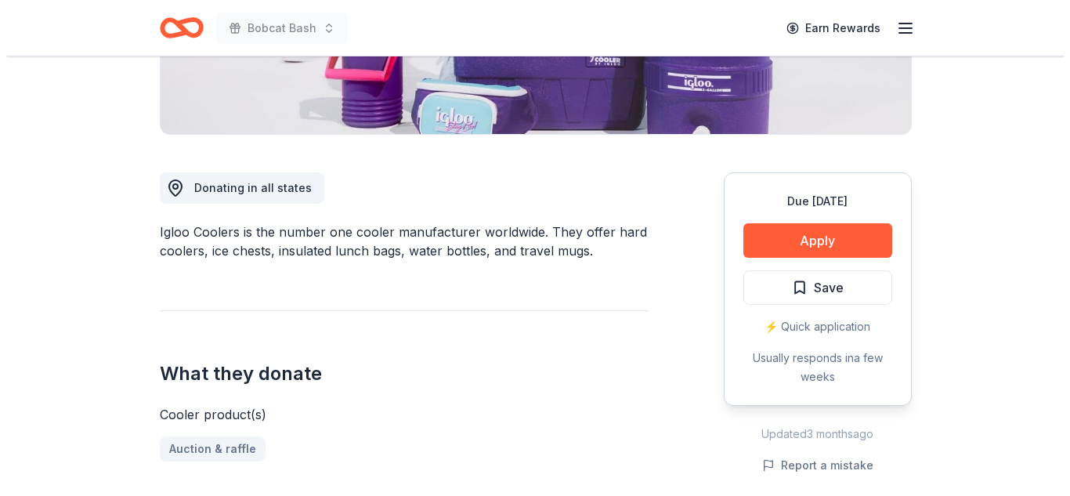
scroll to position [357, 0]
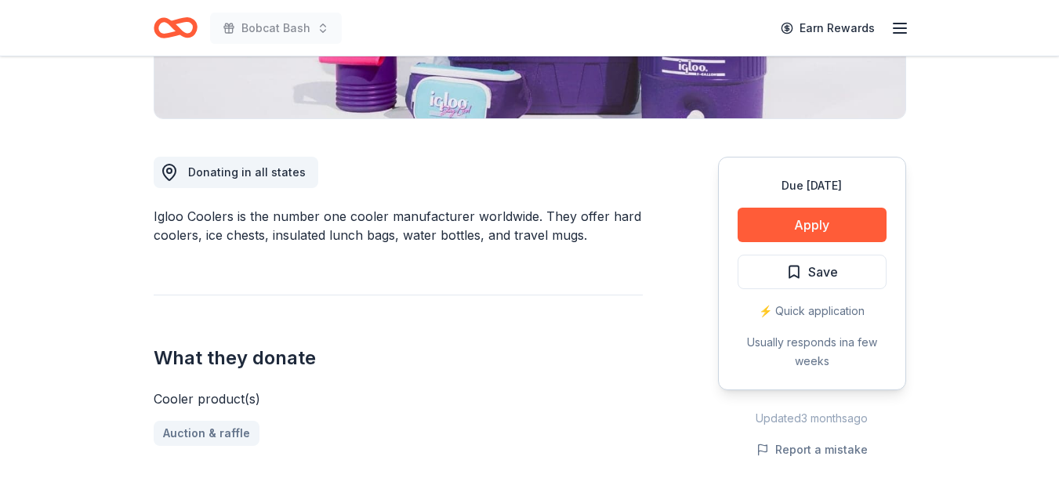
click at [824, 206] on div "Due in 19 days Apply Save ⚡️ Quick application Usually responds in a few weeks" at bounding box center [812, 274] width 188 height 234
click at [811, 223] on button "Apply" at bounding box center [811, 225] width 149 height 34
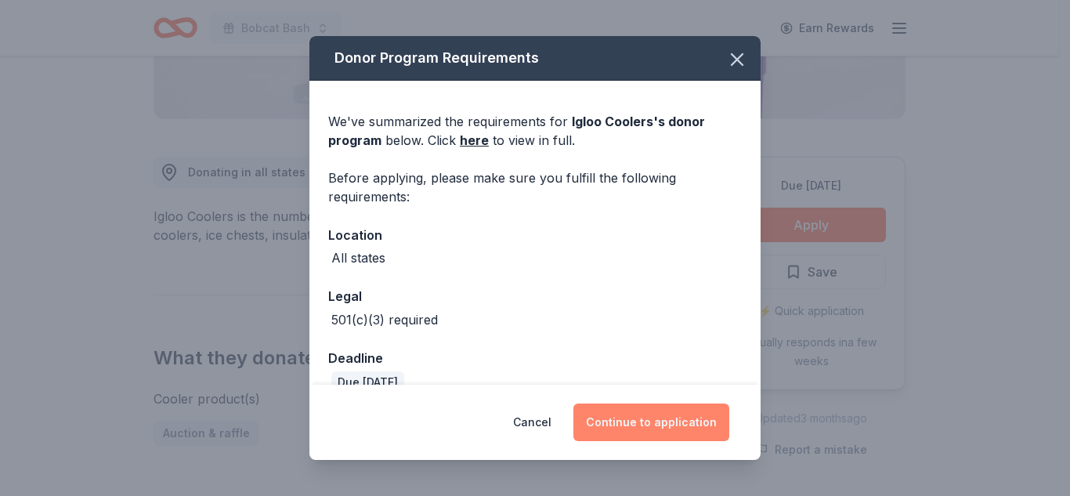
click at [625, 420] on button "Continue to application" at bounding box center [652, 423] width 156 height 38
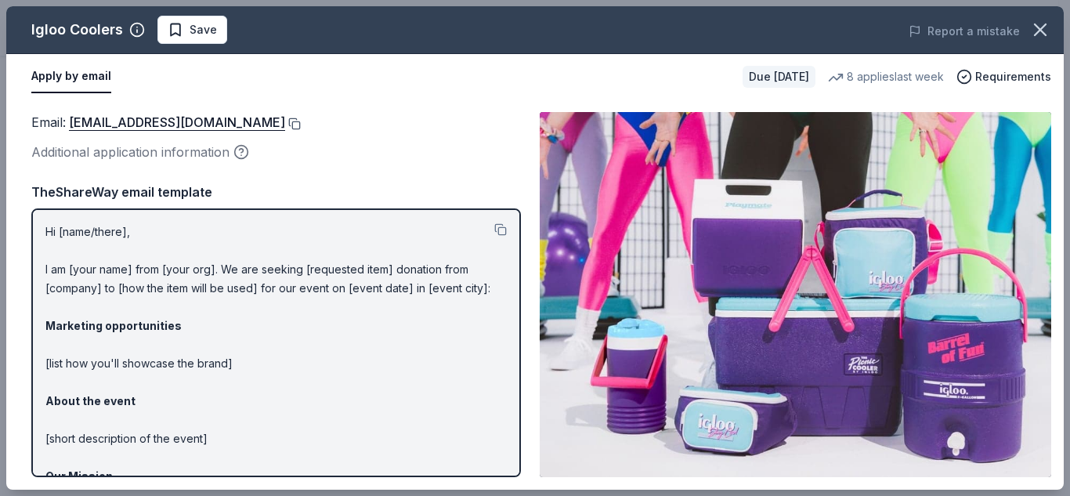
click at [285, 121] on button at bounding box center [293, 124] width 16 height 13
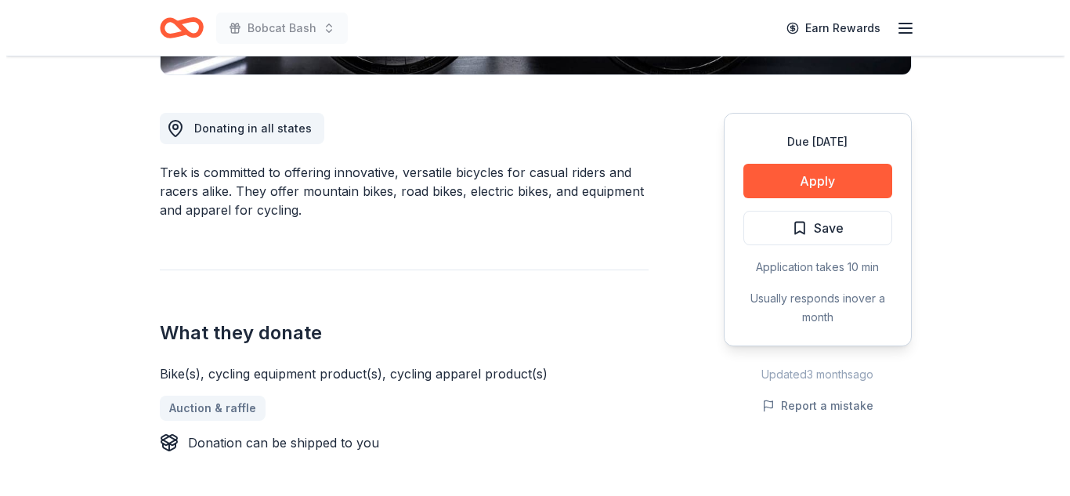
scroll to position [425, 0]
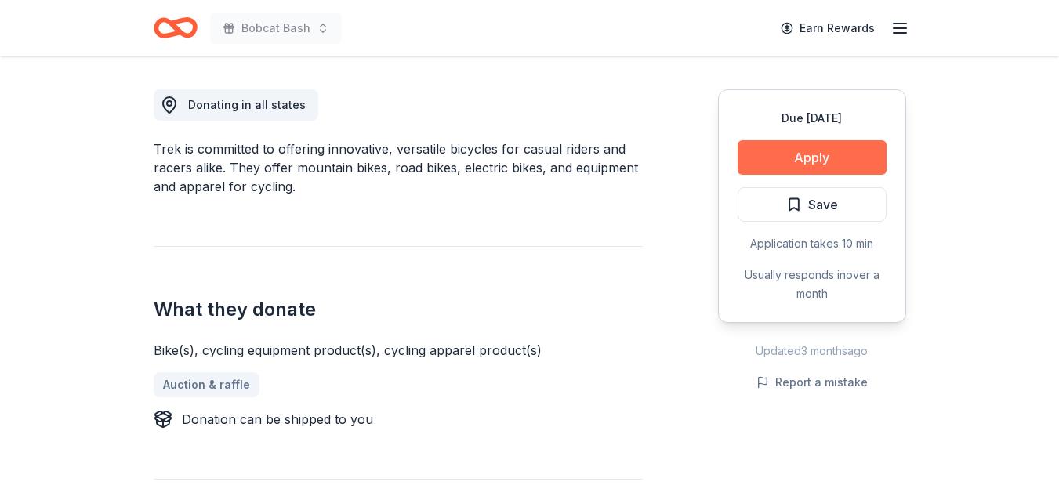
click at [846, 165] on button "Apply" at bounding box center [811, 157] width 149 height 34
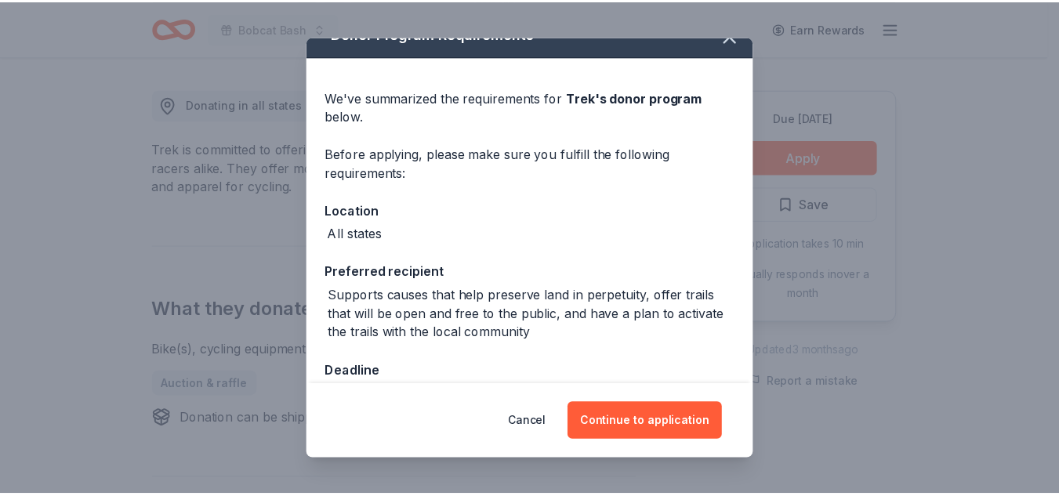
scroll to position [0, 0]
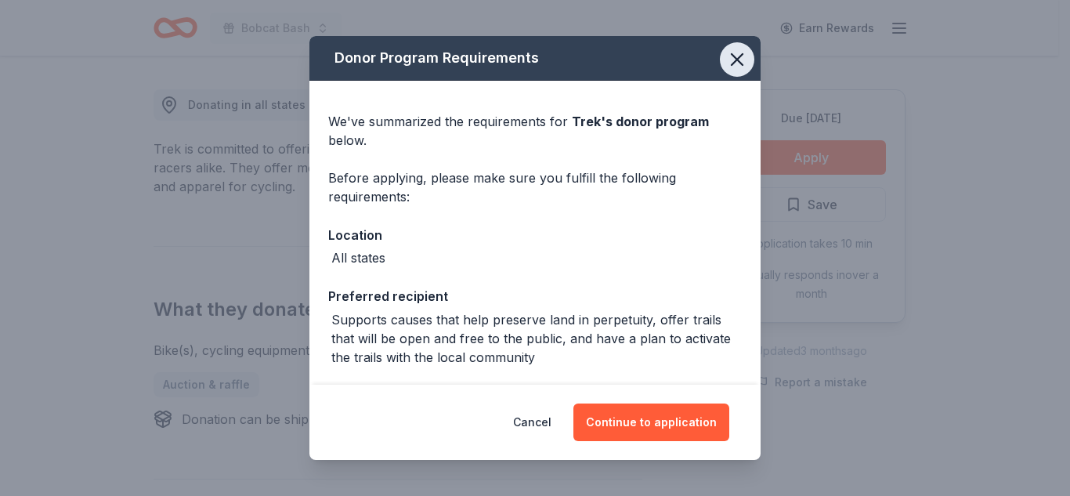
click at [732, 56] on icon "button" at bounding box center [737, 59] width 11 height 11
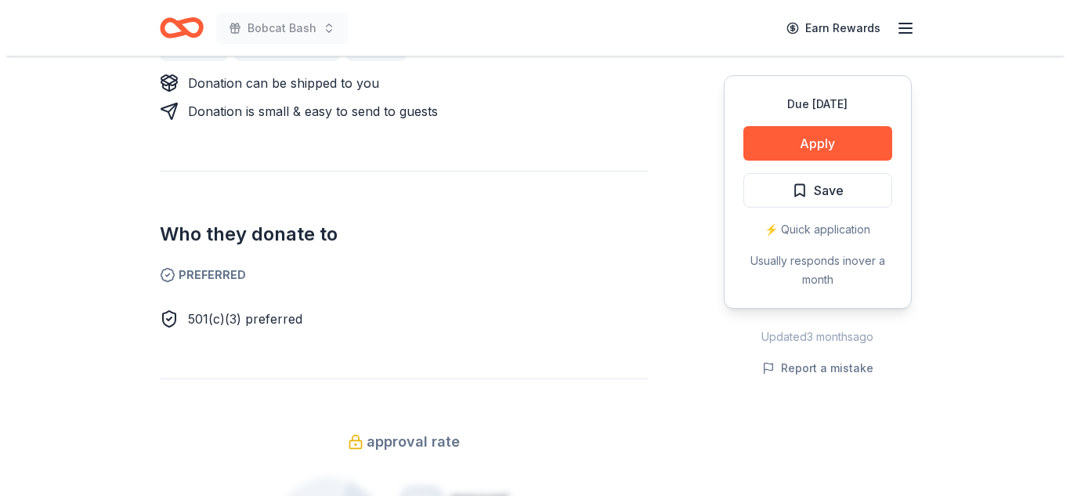
scroll to position [802, 0]
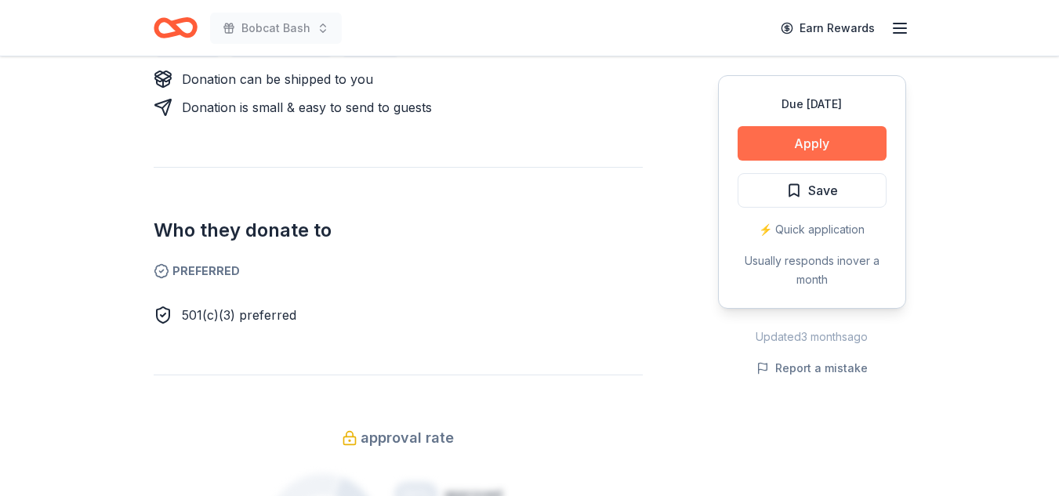
click at [823, 143] on button "Apply" at bounding box center [811, 143] width 149 height 34
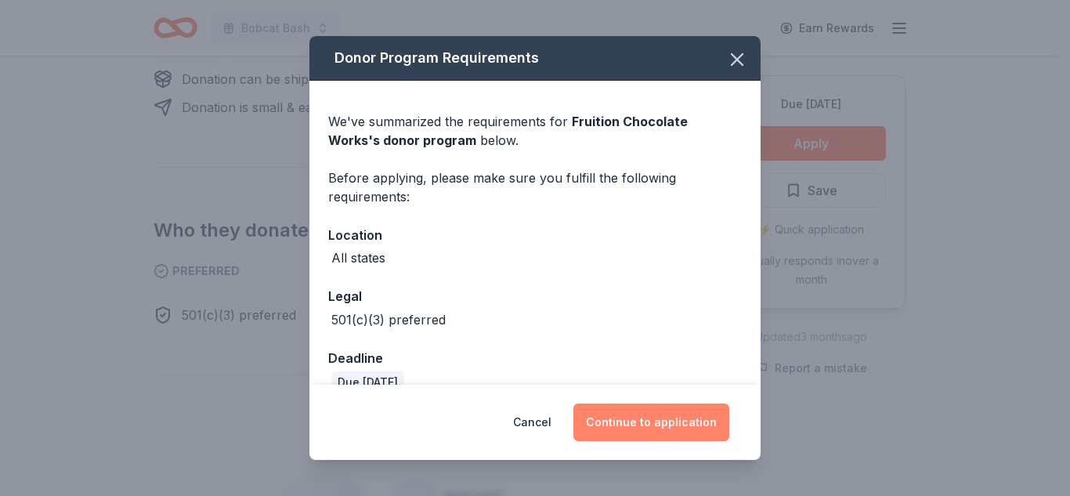
click at [660, 417] on button "Continue to application" at bounding box center [652, 423] width 156 height 38
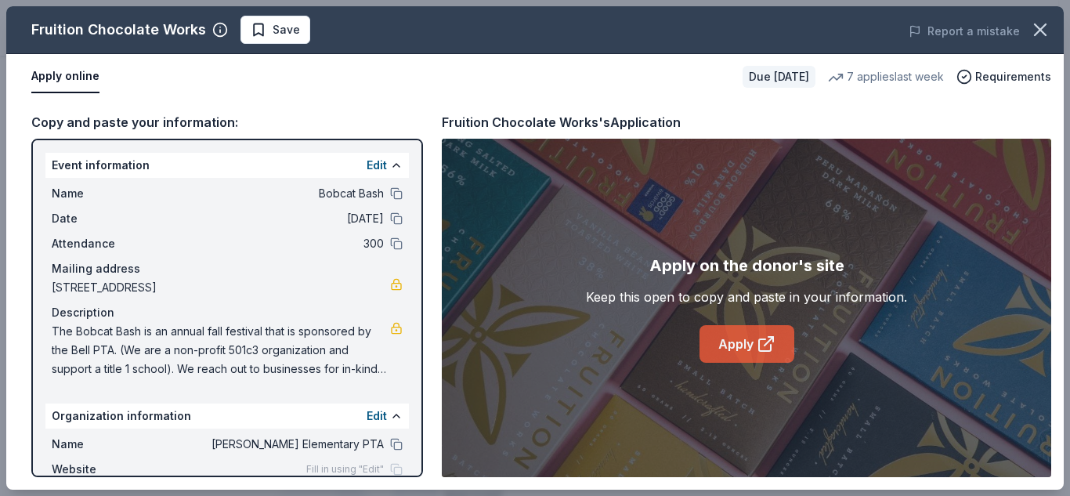
click at [744, 351] on link "Apply" at bounding box center [747, 344] width 95 height 38
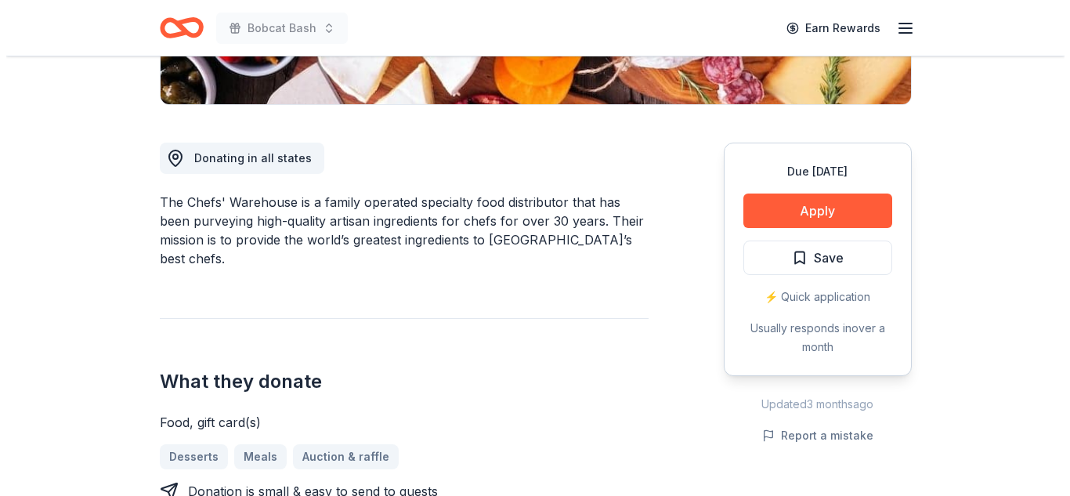
scroll to position [399, 0]
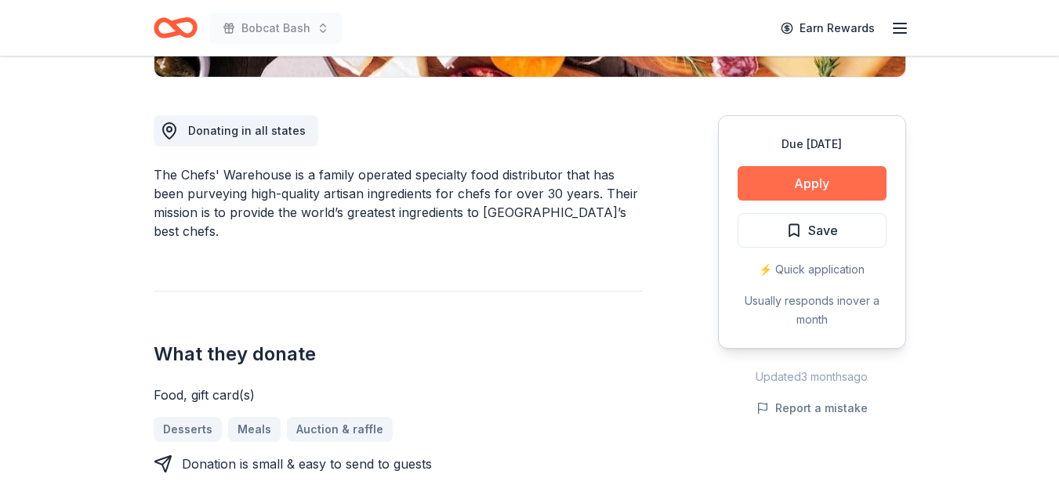
click at [824, 179] on button "Apply" at bounding box center [811, 183] width 149 height 34
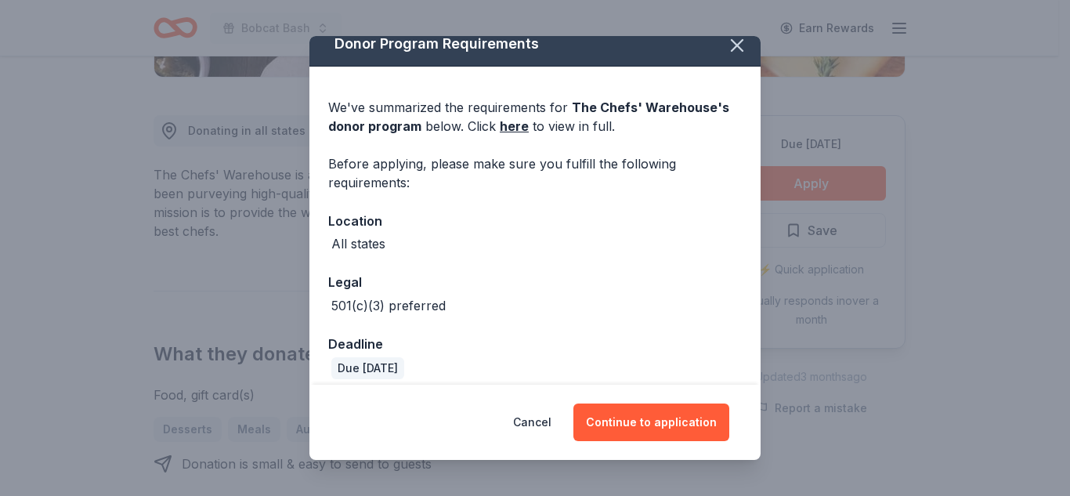
scroll to position [27, 0]
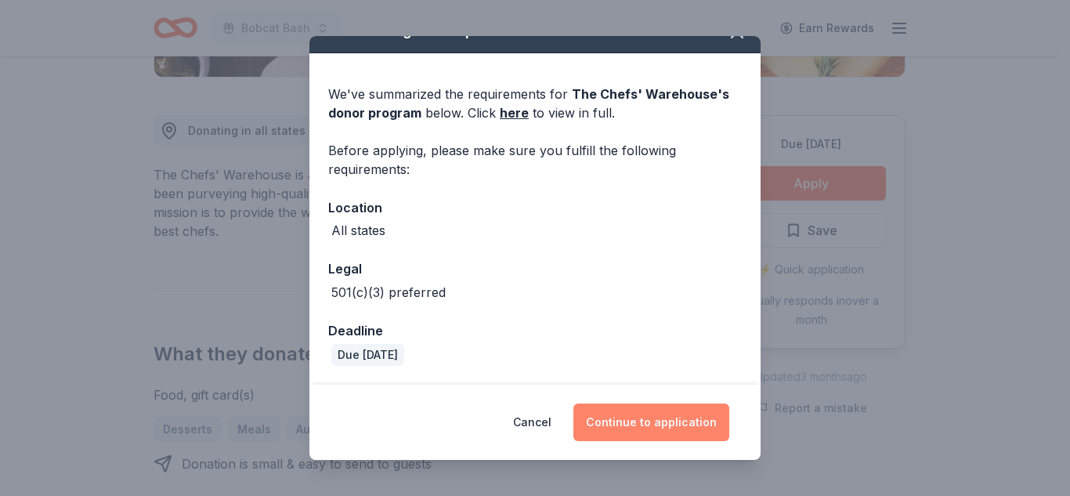
click at [661, 422] on button "Continue to application" at bounding box center [652, 423] width 156 height 38
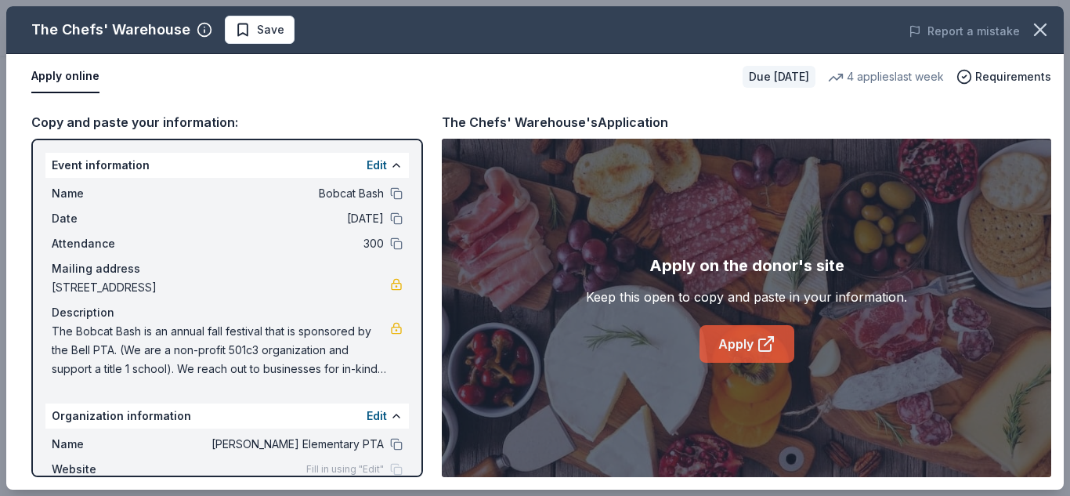
click at [744, 343] on link "Apply" at bounding box center [747, 344] width 95 height 38
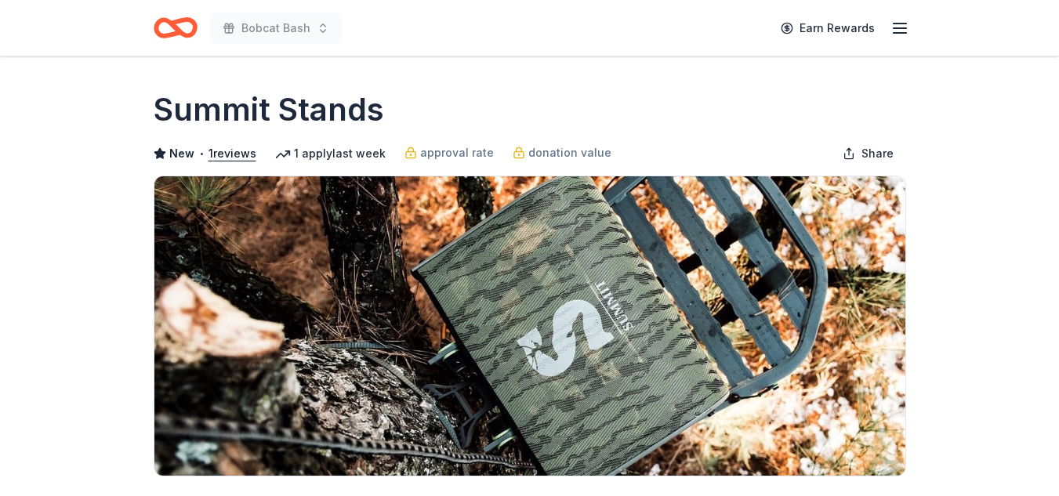
click at [697, 219] on img at bounding box center [529, 325] width 751 height 299
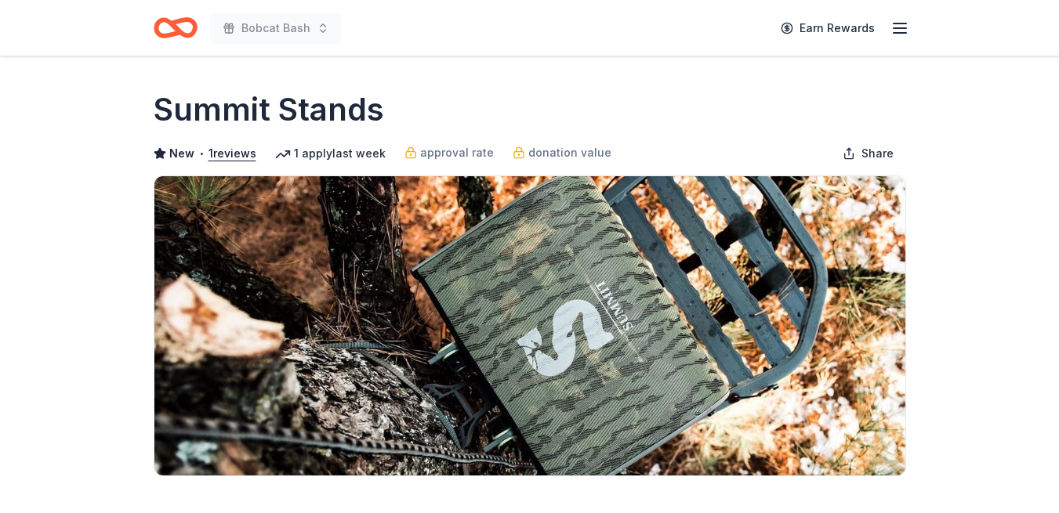
click at [697, 217] on img at bounding box center [529, 325] width 751 height 299
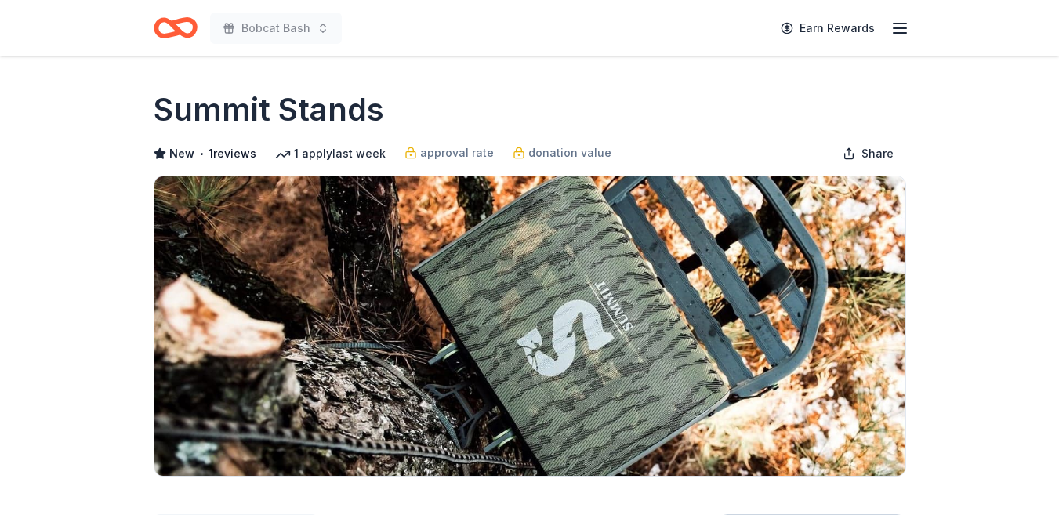
click at [697, 219] on img at bounding box center [529, 325] width 751 height 299
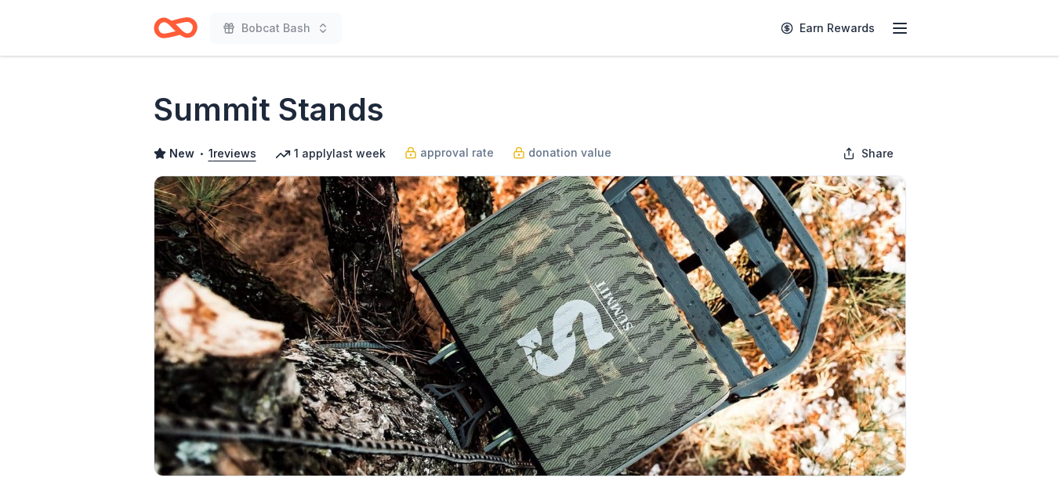
click at [697, 219] on img at bounding box center [529, 325] width 751 height 299
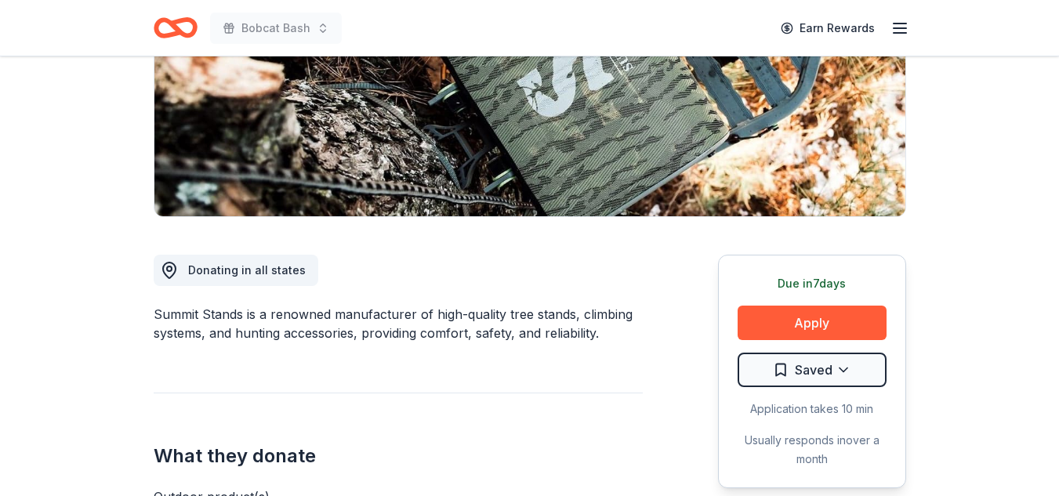
scroll to position [283, 0]
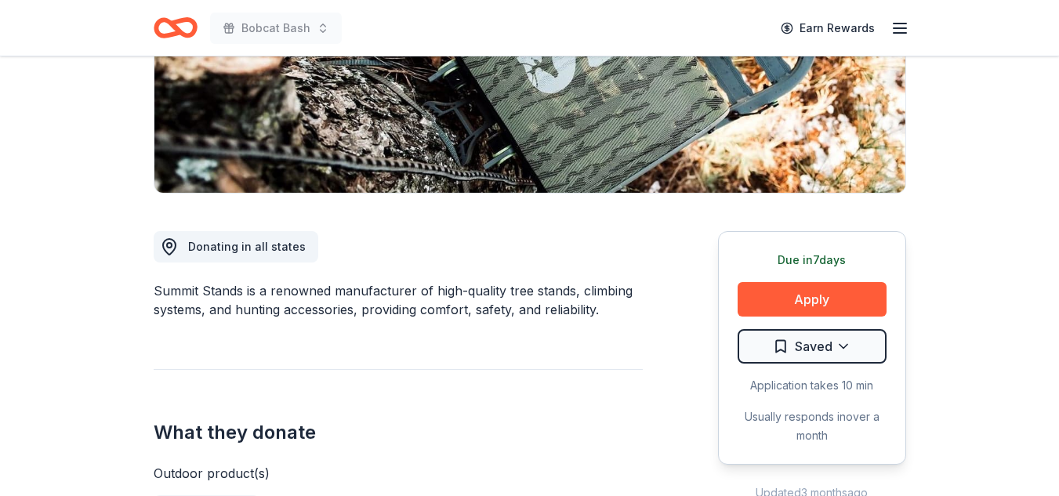
drag, startPoint x: 1057, startPoint y: 157, endPoint x: 1059, endPoint y: 133, distance: 23.6
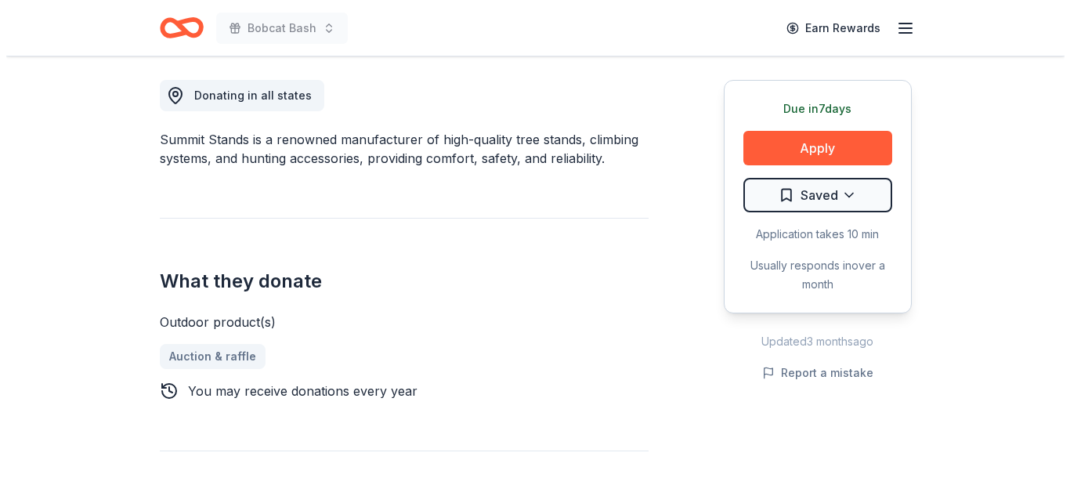
scroll to position [438, 0]
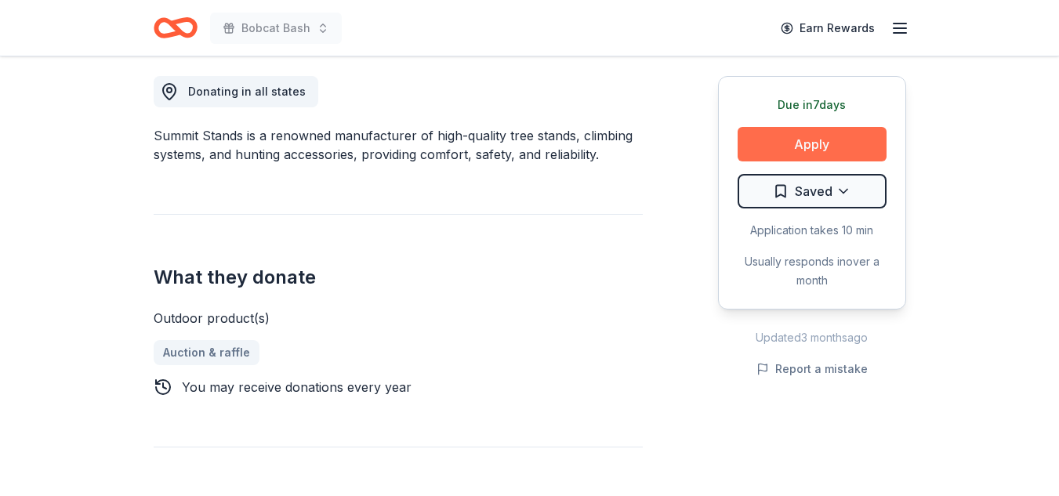
click at [831, 141] on button "Apply" at bounding box center [811, 144] width 149 height 34
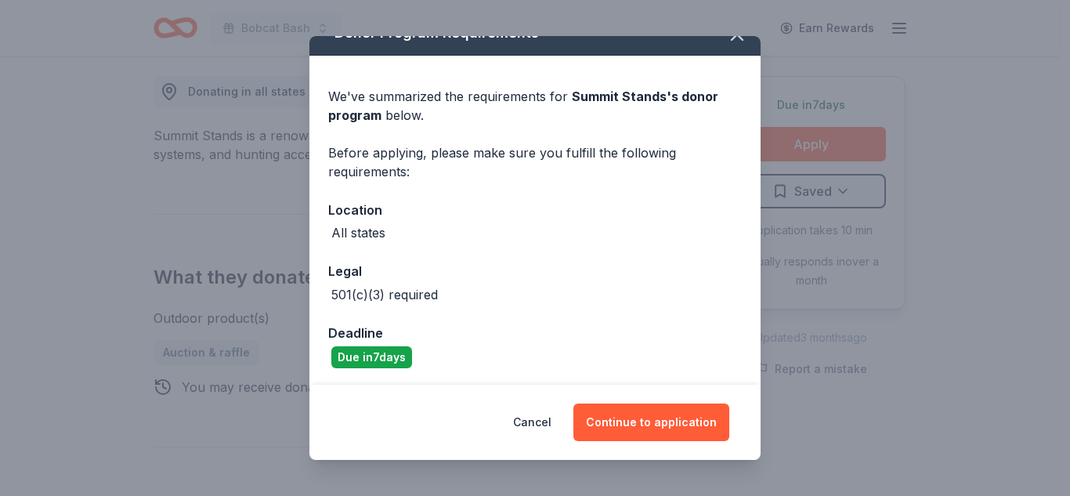
scroll to position [89, 0]
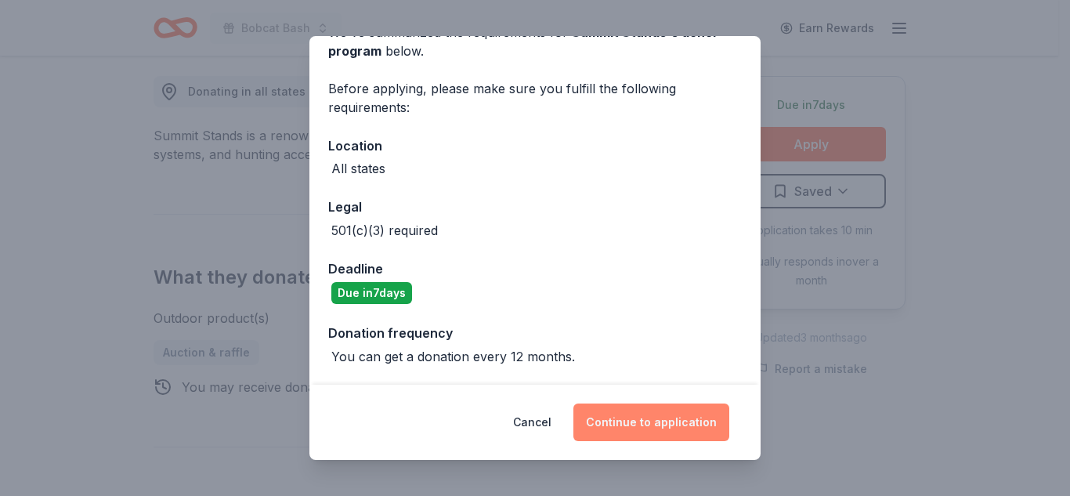
click at [634, 424] on button "Continue to application" at bounding box center [652, 423] width 156 height 38
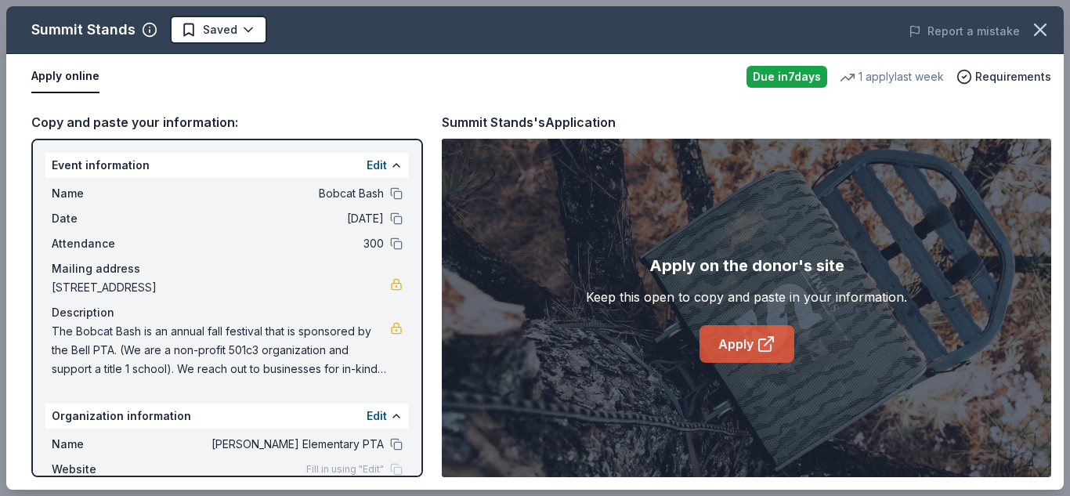
click at [750, 340] on link "Apply" at bounding box center [747, 344] width 95 height 38
